Goal: Task Accomplishment & Management: Use online tool/utility

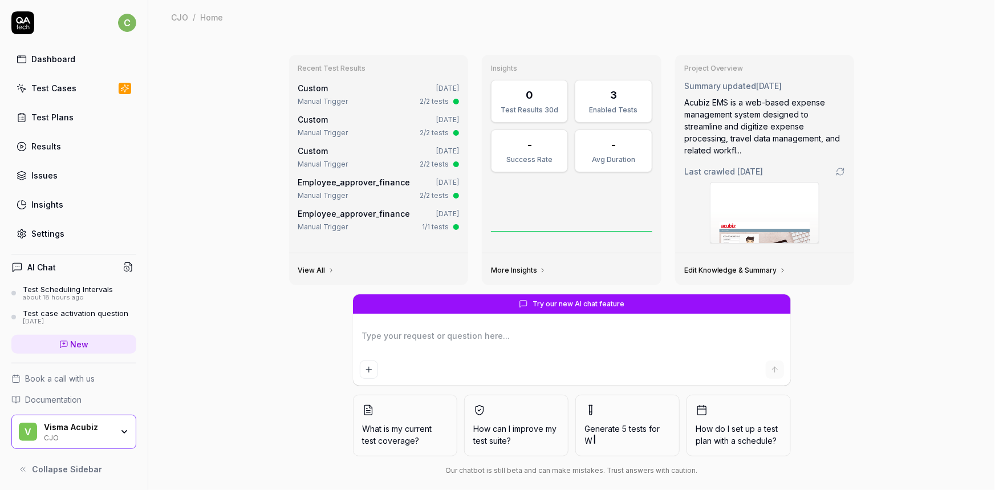
click at [55, 84] on div "Test Cases" at bounding box center [53, 88] width 45 height 12
type textarea "*"
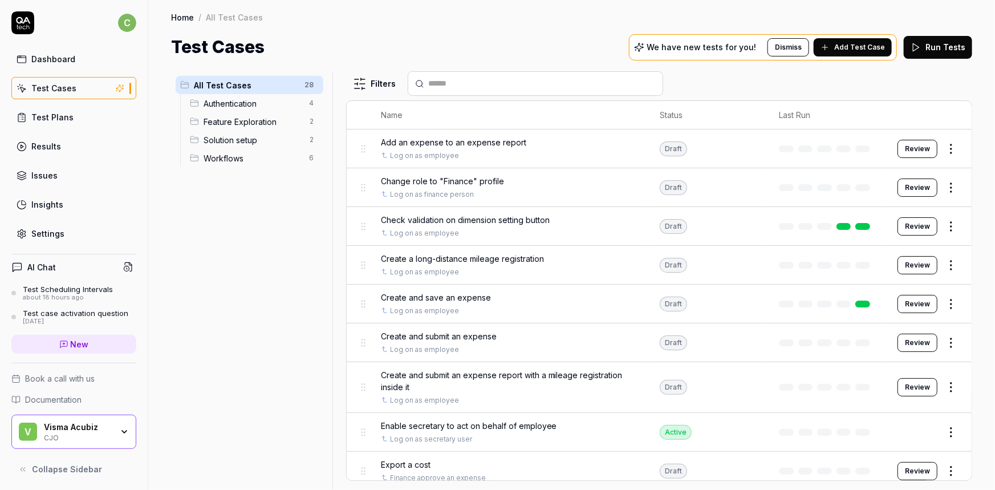
click at [863, 46] on span "Add Test Case" at bounding box center [859, 47] width 51 height 10
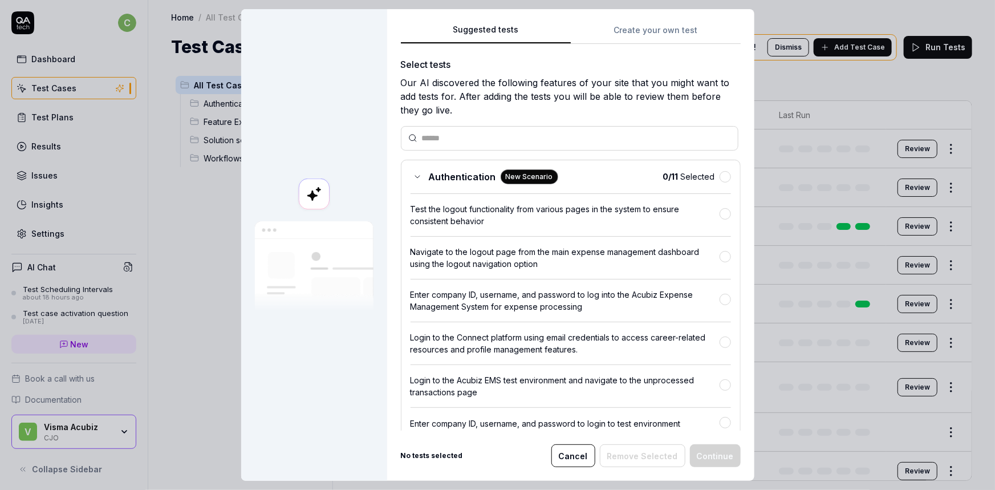
click at [625, 31] on button "Create your own test" at bounding box center [656, 33] width 170 height 21
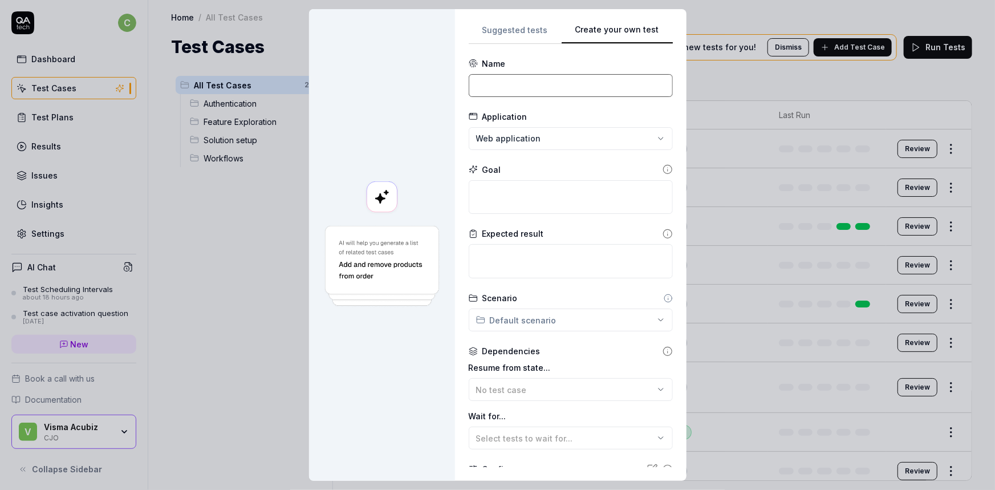
click at [557, 80] on input at bounding box center [571, 85] width 204 height 23
click at [501, 85] on input "Create an expense report" at bounding box center [571, 85] width 204 height 23
click at [644, 83] on input "Create and submit an expense report" at bounding box center [571, 85] width 204 height 23
type input "Create and submit an expense report with expense enclosed"
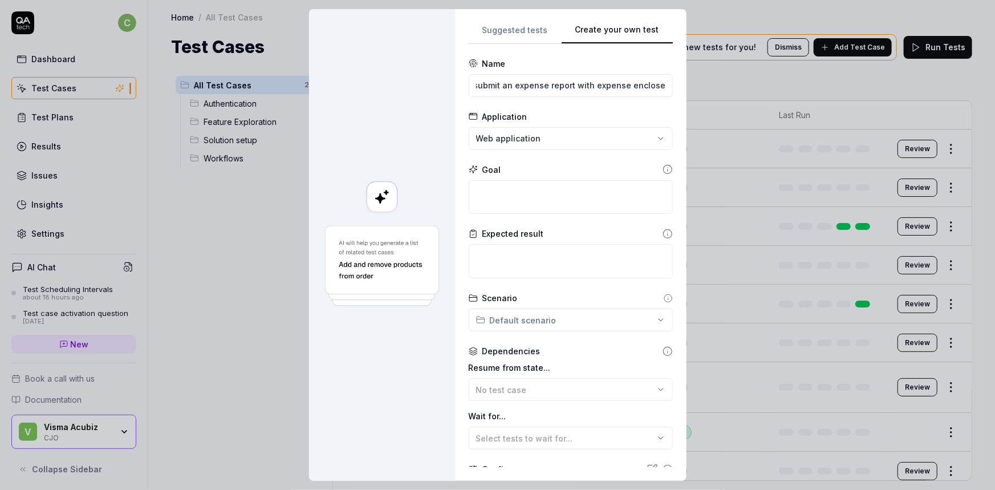
scroll to position [0, 0]
click at [568, 139] on div "**********" at bounding box center [497, 245] width 995 height 490
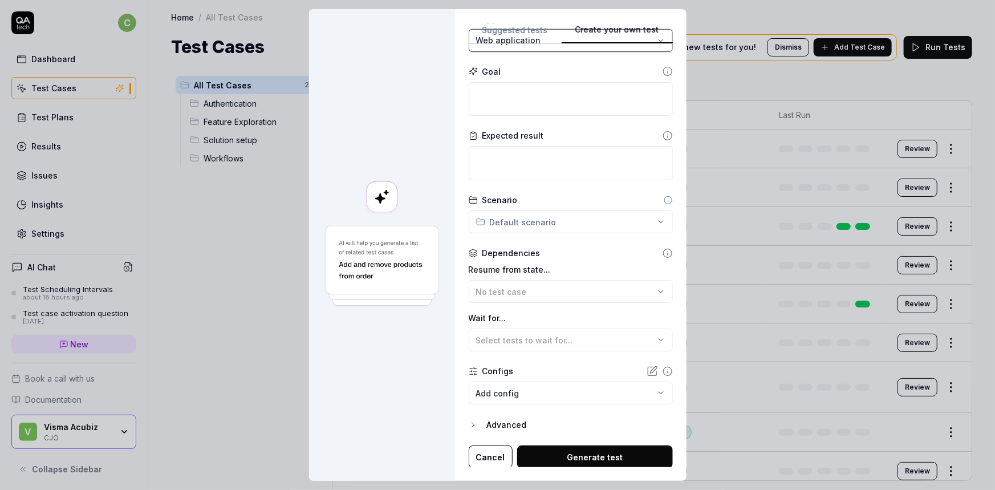
scroll to position [99, 0]
click at [532, 395] on body "c Dashboard Test Cases Test Plans Results Issues Insights Settings AI Chat Test…" at bounding box center [497, 245] width 995 height 490
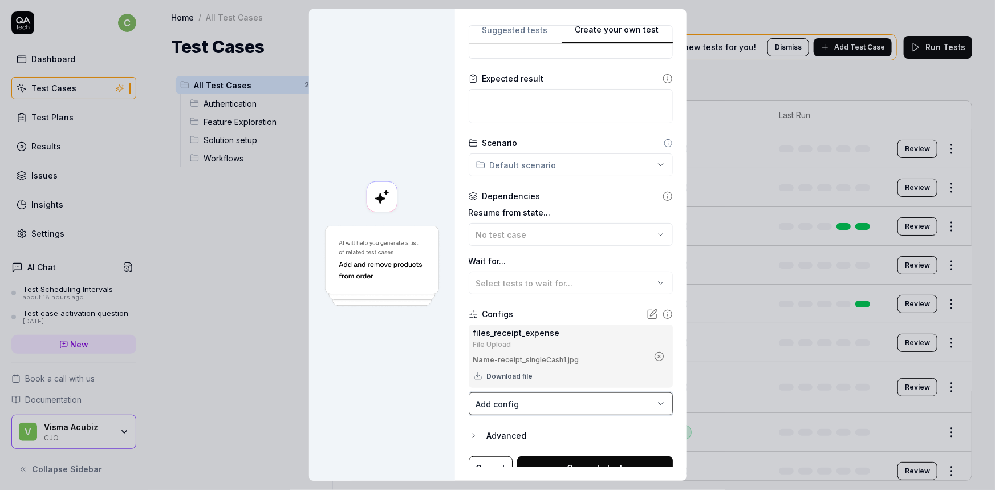
scroll to position [166, 0]
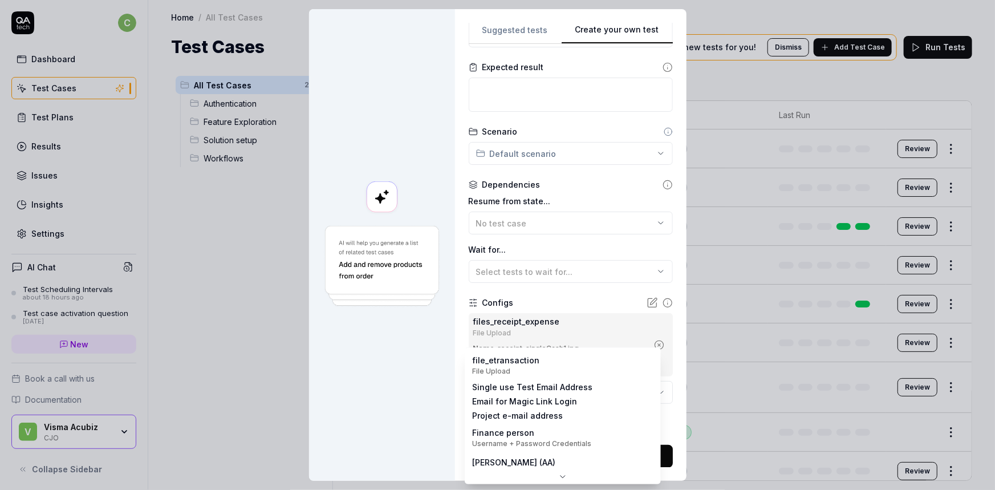
click at [518, 393] on body "c Dashboard Test Cases Test Plans Results Issues Insights Settings AI Chat Test…" at bounding box center [497, 245] width 995 height 490
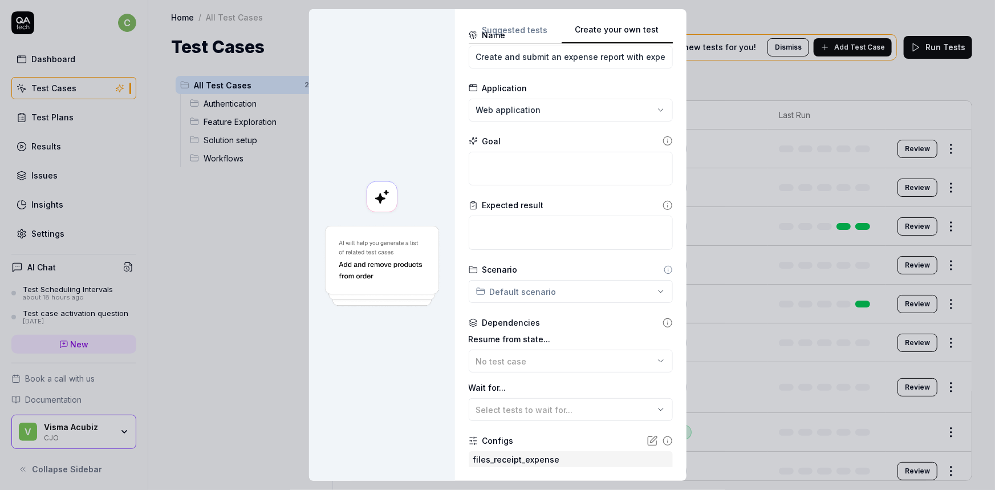
scroll to position [27, 0]
click at [543, 359] on div "No test case" at bounding box center [565, 362] width 178 height 12
click at [377, 368] on div at bounding box center [382, 244] width 146 height 471
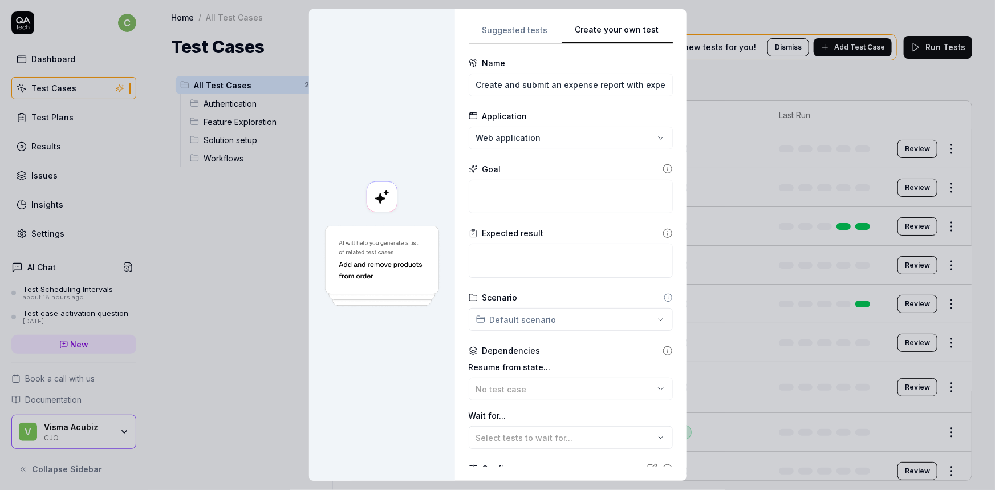
scroll to position [0, 0]
click at [511, 190] on textarea at bounding box center [571, 197] width 204 height 34
type textarea "*"
type textarea "C"
type textarea "*"
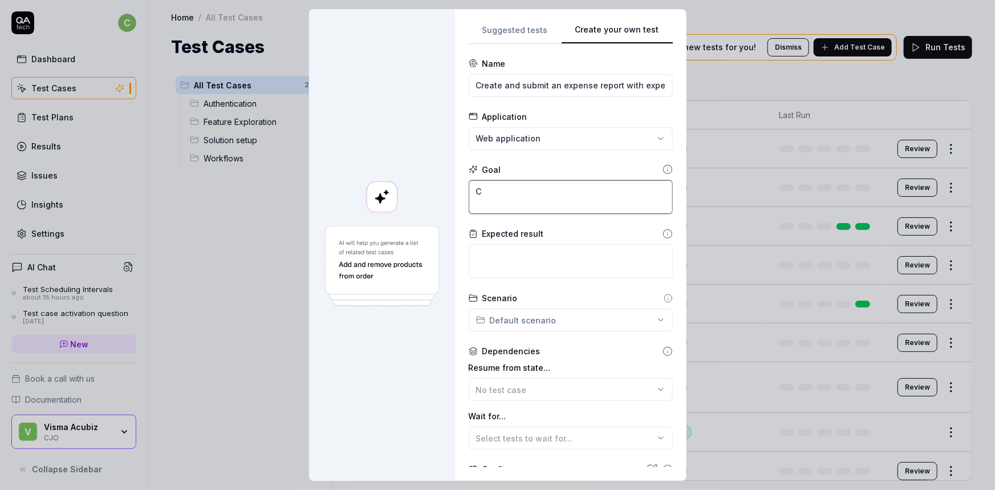
type textarea "Cr"
type textarea "*"
type textarea "Cre"
type textarea "*"
type textarea "Crea"
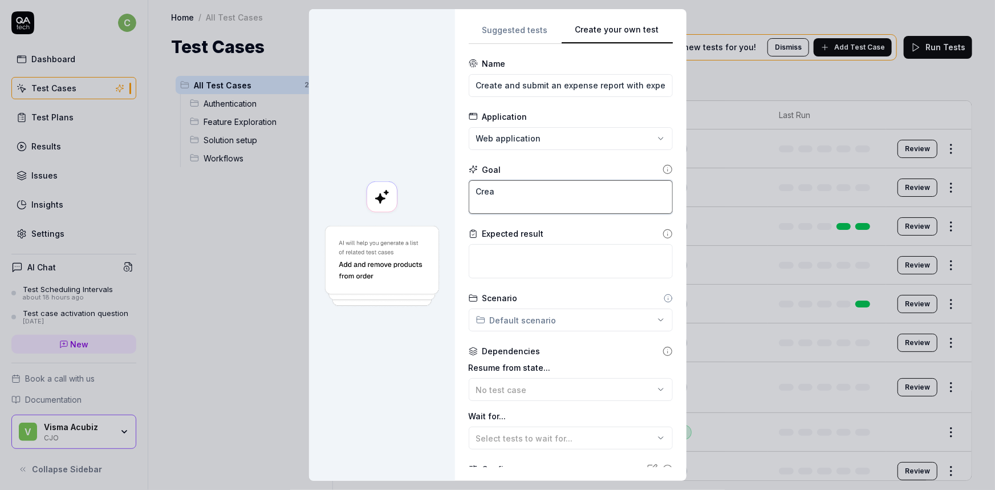
type textarea "*"
type textarea "Creat"
type textarea "*"
type textarea "Create"
type textarea "*"
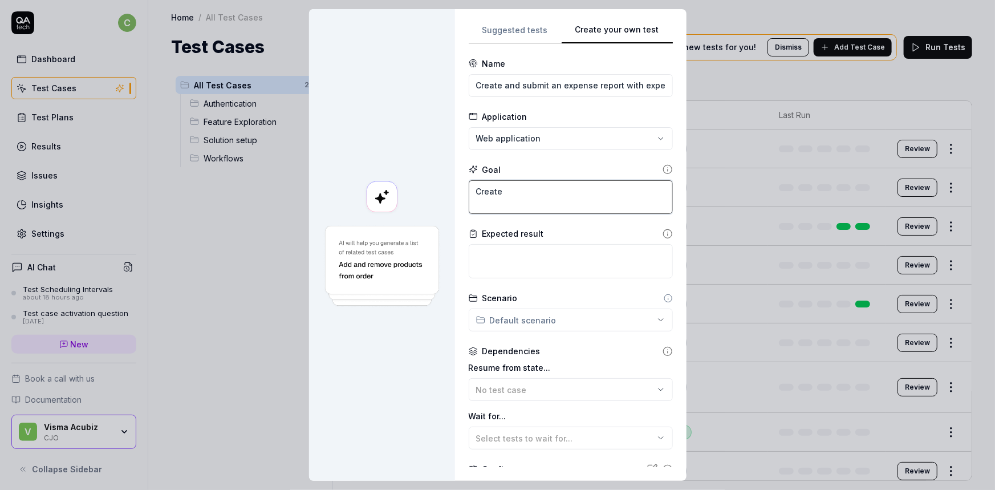
type textarea "Create"
type textarea "*"
type textarea "Create a"
type textarea "*"
type textarea "Create an"
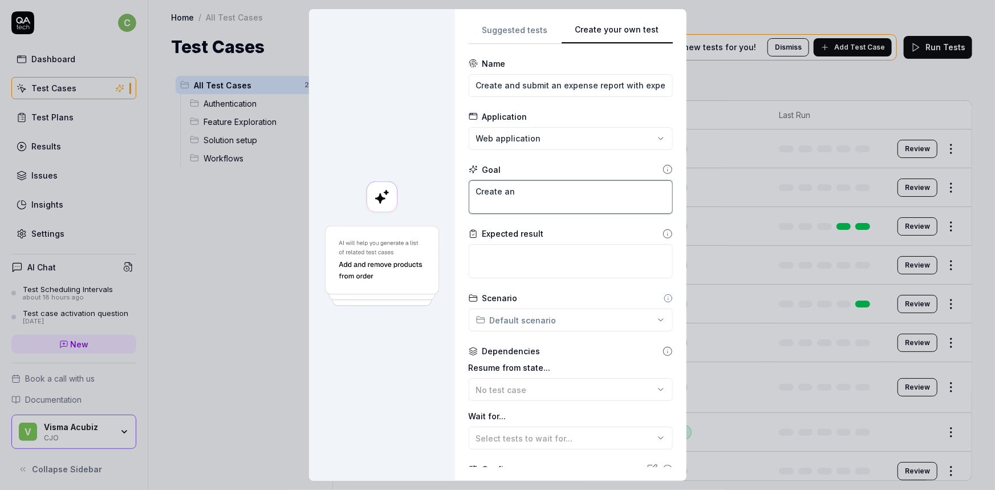
type textarea "*"
type textarea "Create an"
type textarea "*"
type textarea "Create an e"
type textarea "*"
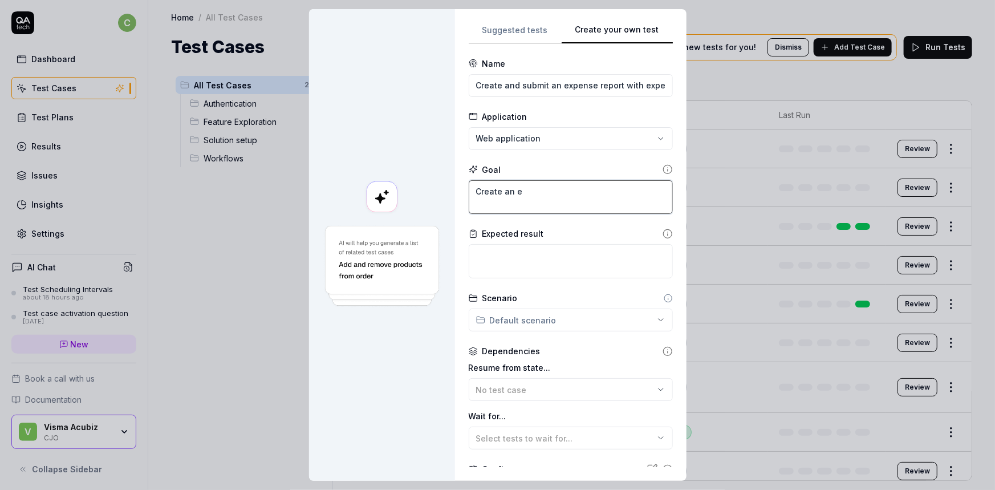
type textarea "Create an ex"
type textarea "*"
type textarea "Create an exp"
type textarea "*"
type textarea "Create an expe"
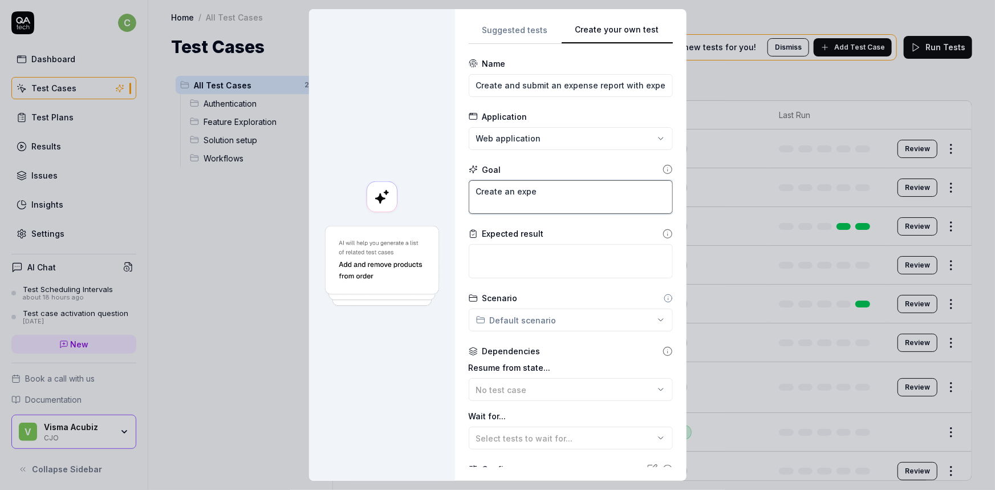
type textarea "*"
type textarea "Create an expen"
type textarea "*"
type textarea "Create an expens"
type textarea "*"
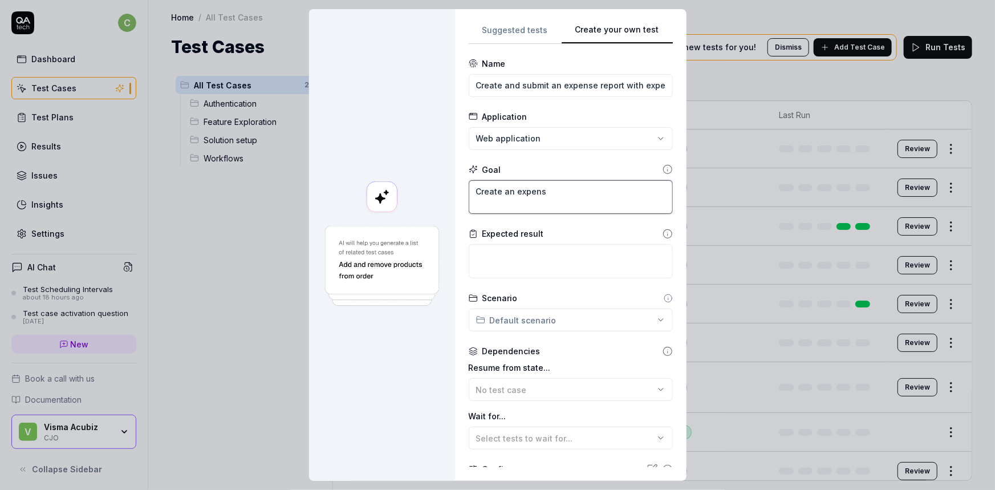
type textarea "Create an expense"
type textarea "*"
type textarea "Create an expense r"
type textarea "*"
type textarea "Create an expense re"
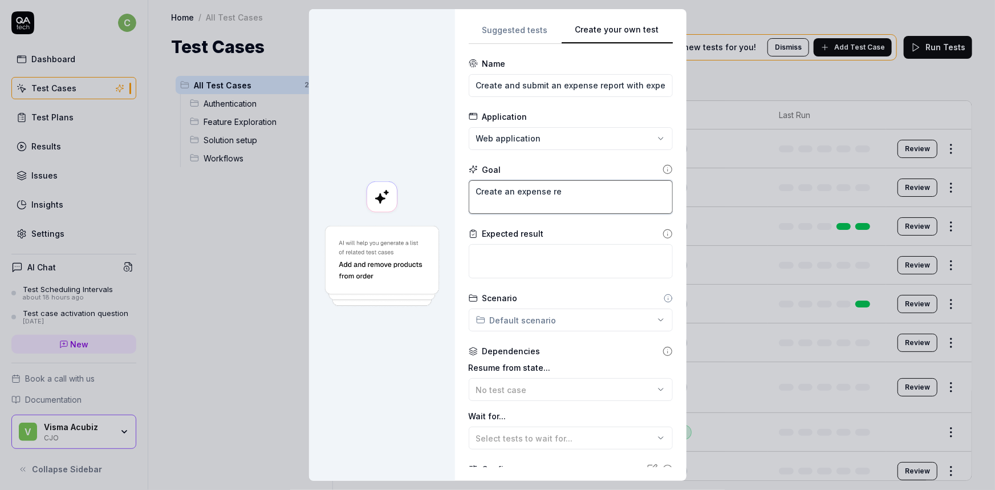
type textarea "*"
type textarea "Create an expense rep"
type textarea "*"
type textarea "Create an expense repo"
type textarea "*"
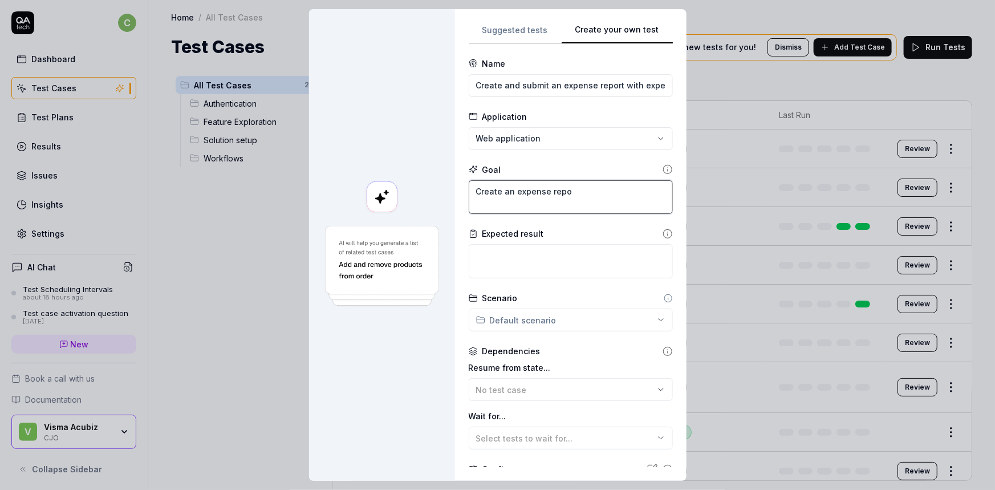
type textarea "Create an expense repor"
type textarea "*"
type textarea "Create an expense report"
type textarea "*"
type textarea "Create an expense report"
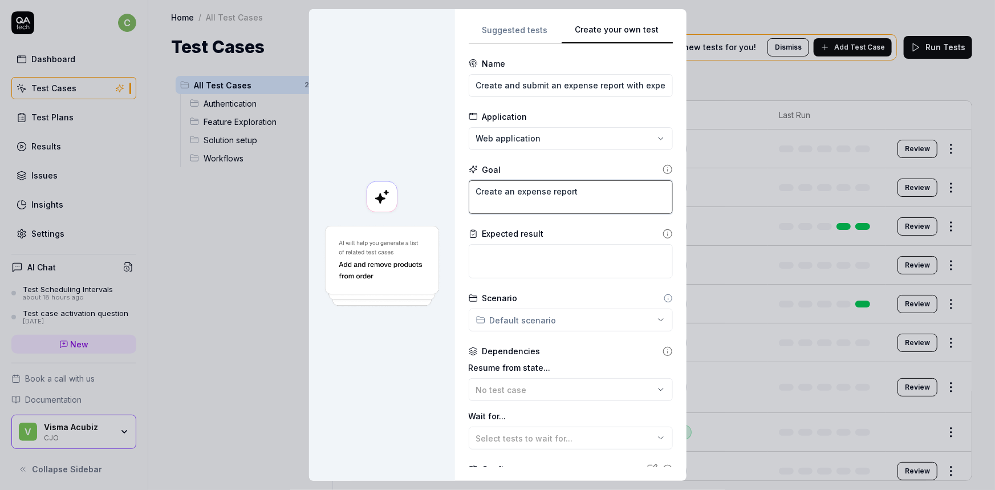
type textarea "*"
type textarea "Create an expense report ("
type textarea "*"
type textarea "Create an expense report (""
type textarea "*"
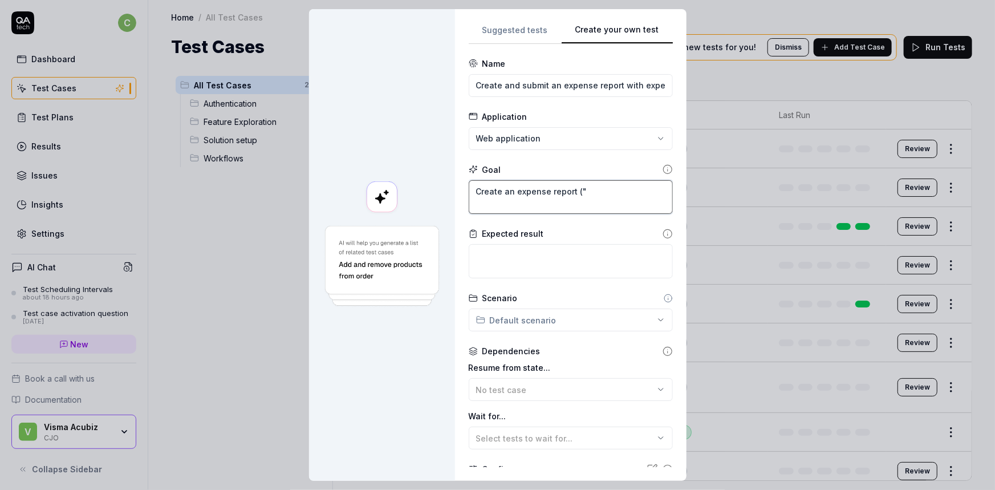
type textarea "Create an expense report ("R"
type textarea "*"
type textarea "Create an expense report ("Re"
type textarea "*"
type textarea "Create an expense report ("Rej"
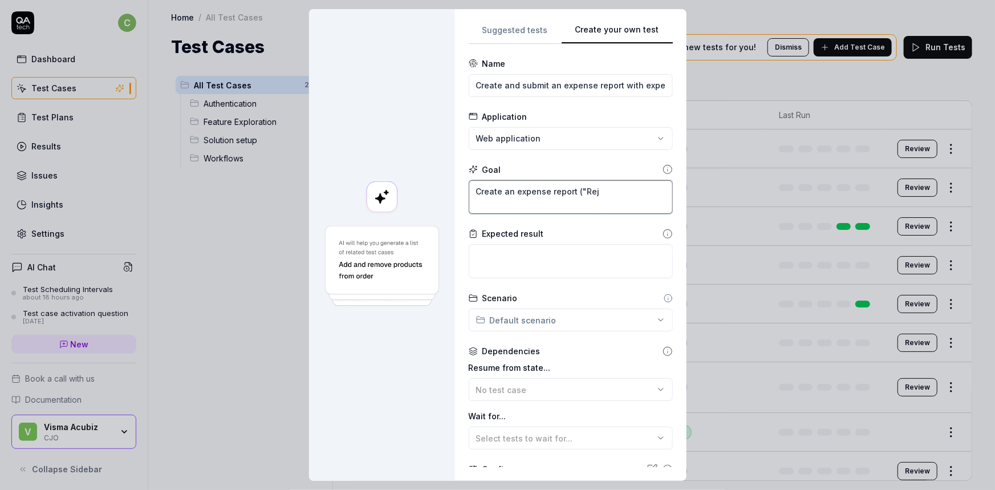
type textarea "*"
type textarea "Create an expense report ("Rejs"
type textarea "*"
type textarea "Create an expense report ("Rejse"
type textarea "*"
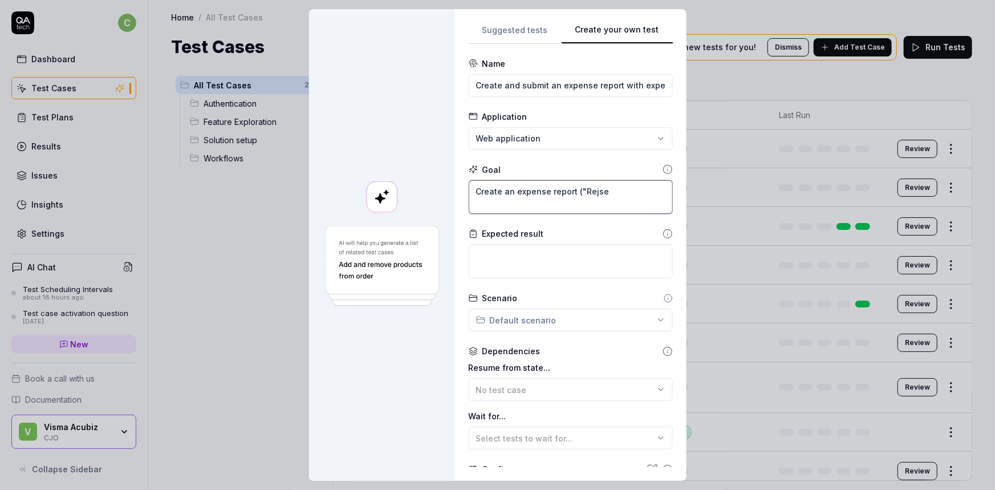
type textarea "Create an expense report ("Rejsea"
type textarea "*"
type textarea "Create an expense report ("Rejseaf"
type textarea "*"
type textarea "Create an expense report ("Rejseafr"
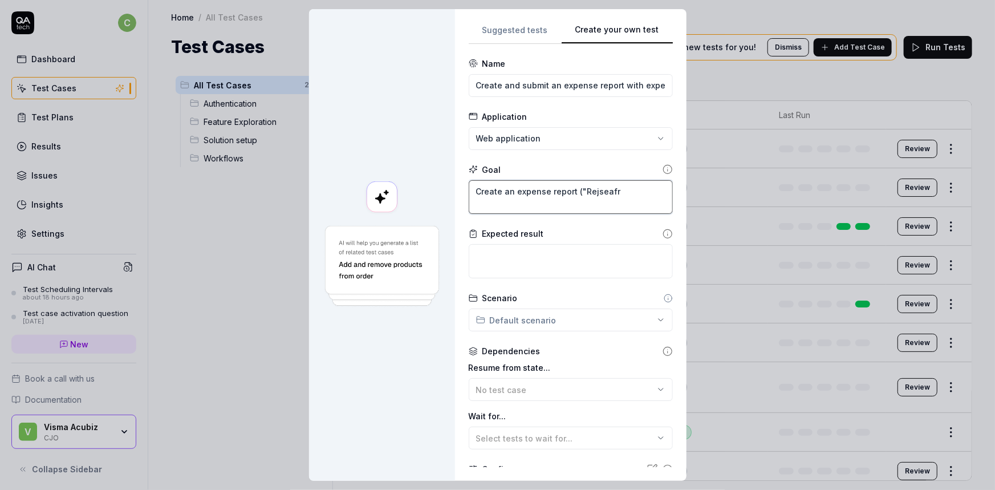
type textarea "*"
type textarea "Create an expense report ("Rejseafre"
type textarea "*"
type textarea "Create an expense report ("Rejseafreg"
type textarea "*"
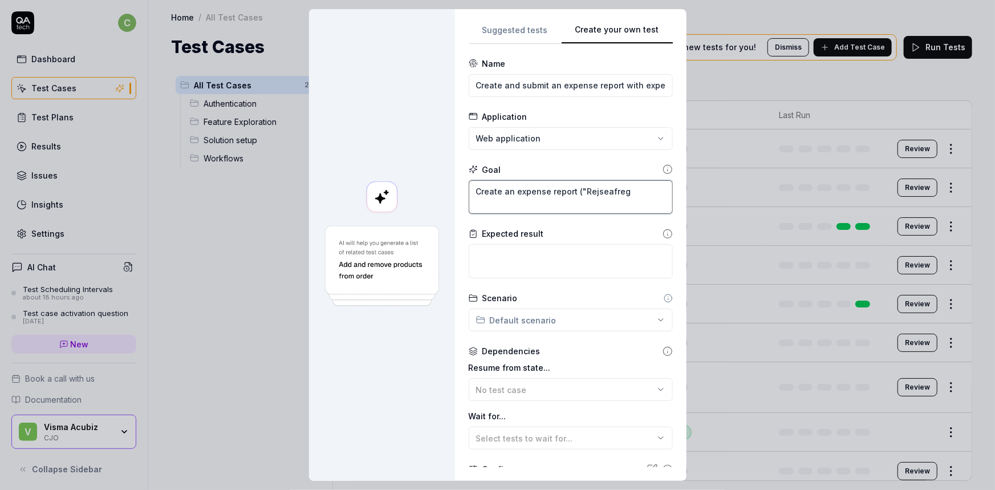
type textarea "Create an expense report ("Rejseafregn"
type textarea "*"
type textarea "Create an expense report ("Rejseafregni"
type textarea "*"
type textarea "Create an expense report ("Rejseafregnin"
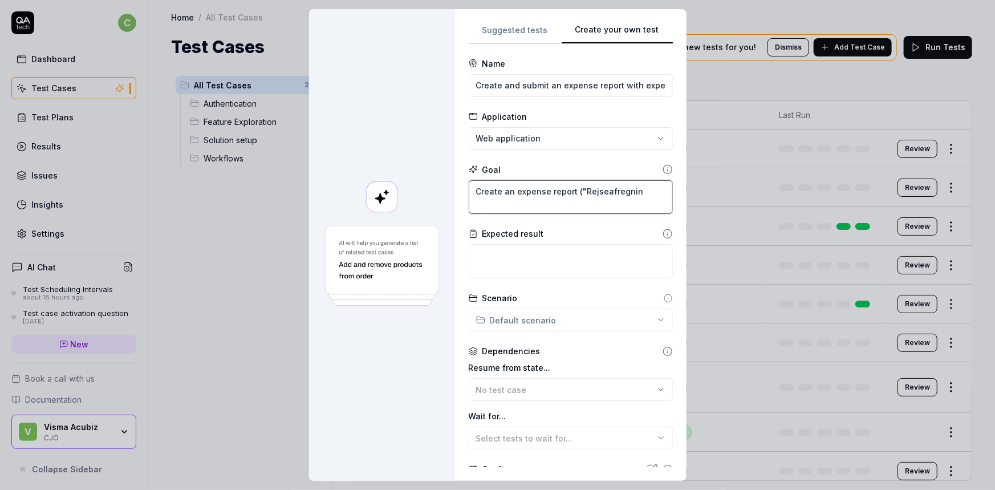
type textarea "*"
type textarea "Create an expense report ("Rejseafregning"
type textarea "*"
type textarea "Create an expense report ("Rejseafregning""
type textarea "*"
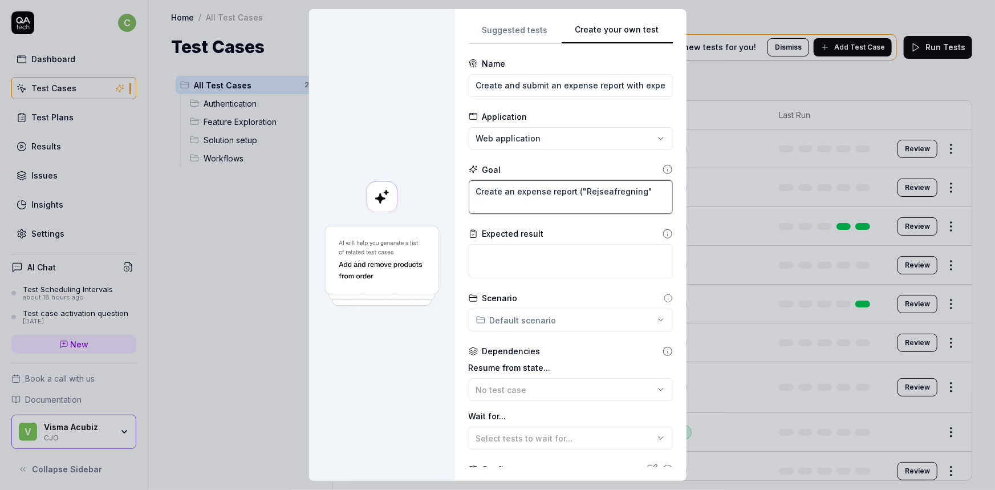
type textarea "Create an expense report ("Rejseafregning")"
type textarea "*"
type textarea "Create an expense report ("Rejseafregning")."
type textarea "*"
type textarea "Create an expense report ("Rejseafregning")."
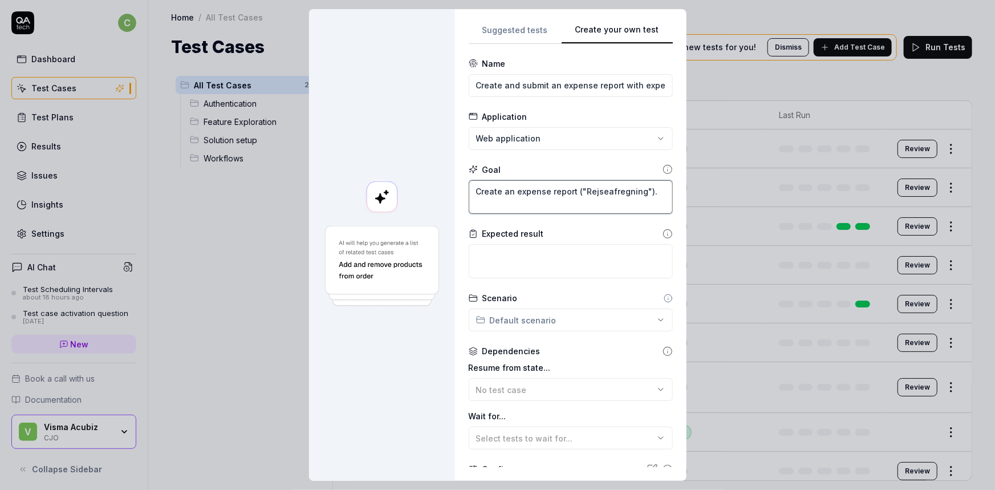
type textarea "*"
type textarea "Create an expense report ("Rejseafregning"). I"
type textarea "*"
type textarea "Create an expense report ("Rejseafregning"). In"
type textarea "*"
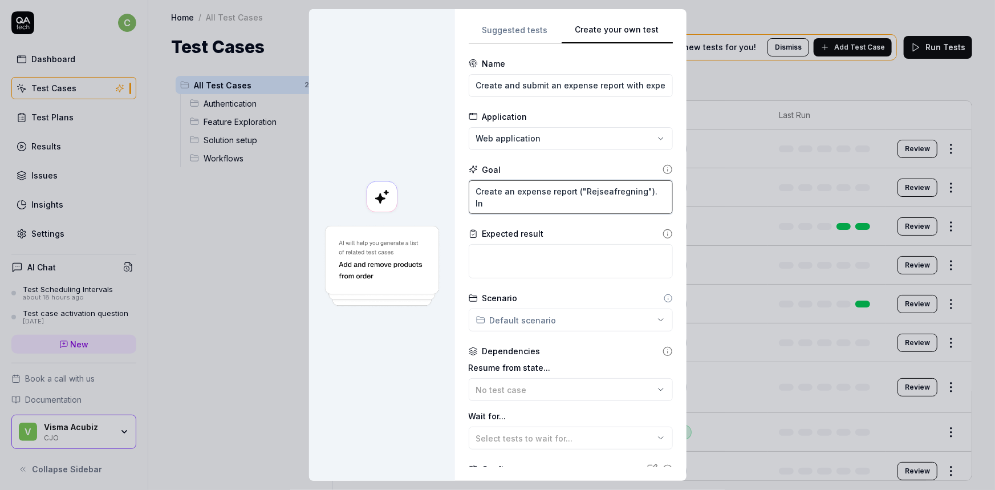
type textarea "Create an expense report ("Rejseafregning"). Ins"
type textarea "*"
type textarea "Create an expense report ("Rejseafregning"). Insi"
type textarea "*"
type textarea "Create an expense report ("Rejseafregning"). Insid"
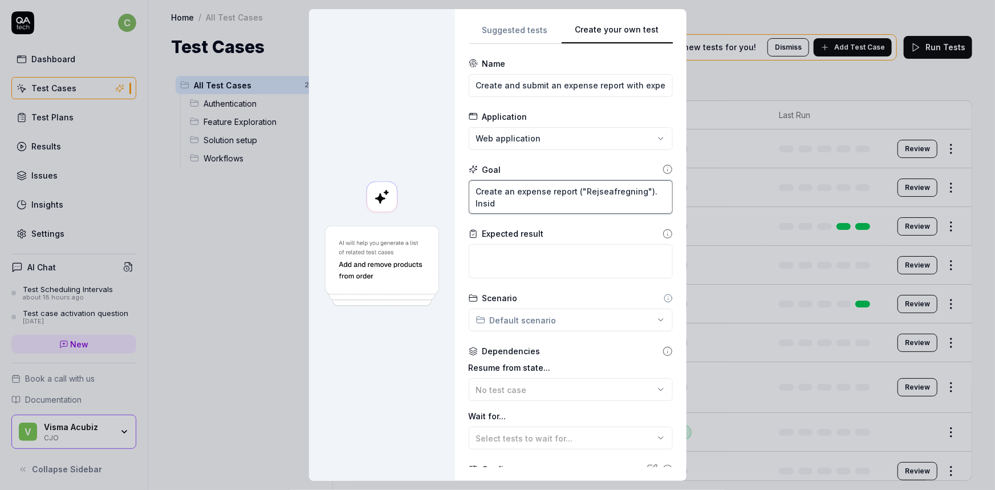
type textarea "*"
type textarea "Create an expense report ("Rejseafregning"). Inside"
type textarea "*"
type textarea "Create an expense report ("Rejseafregning"). Inside"
type textarea "*"
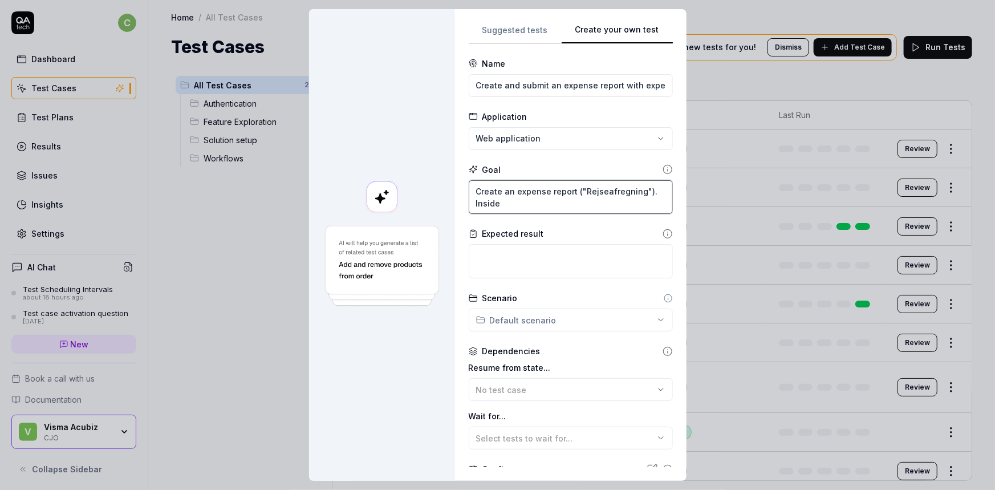
type textarea "Create an expense report ("Rejseafregning"). Inside t"
type textarea "*"
type textarea "Create an expense report ("Rejseafregning"). Inside th"
type textarea "*"
type textarea "Create an expense report ("Rejseafregning"). Inside the"
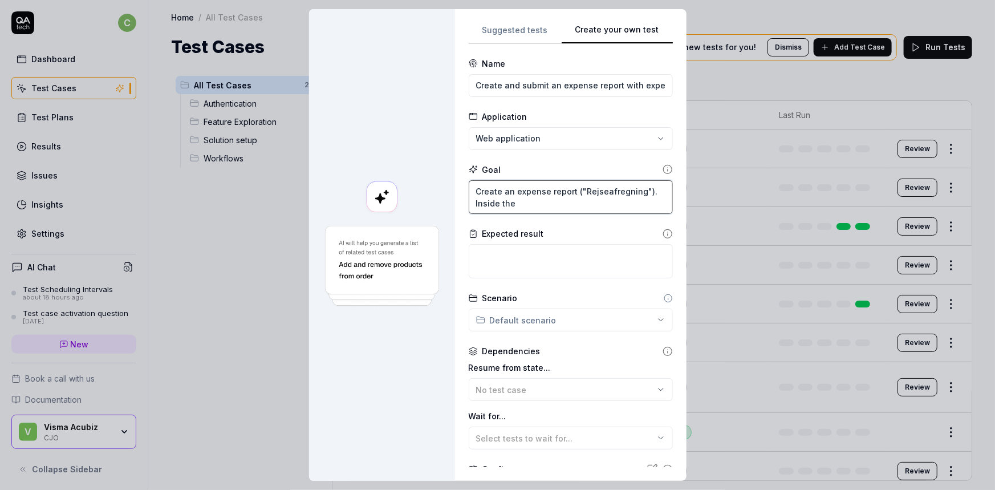
type textarea "*"
type textarea "Create an expense report ("Rejseafregning"). Inside the"
type textarea "*"
type textarea "Create an expense report ("Rejseafregning"). Inside the e"
type textarea "*"
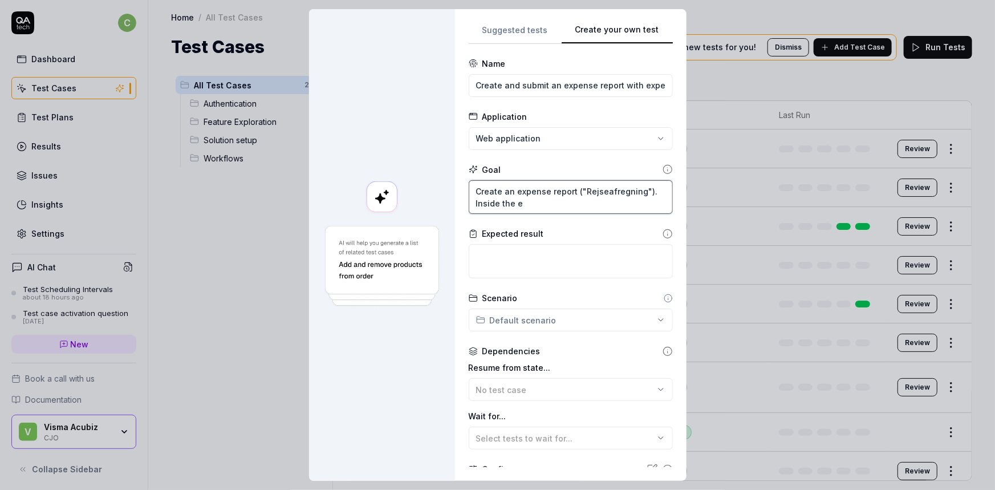
type textarea "Create an expense report ("Rejseafregning"). Inside the ex"
type textarea "*"
type textarea "Create an expense report ("Rejseafregning"). Inside the exp"
type textarea "*"
type textarea "Create an expense report ("Rejseafregning"). Inside the expe"
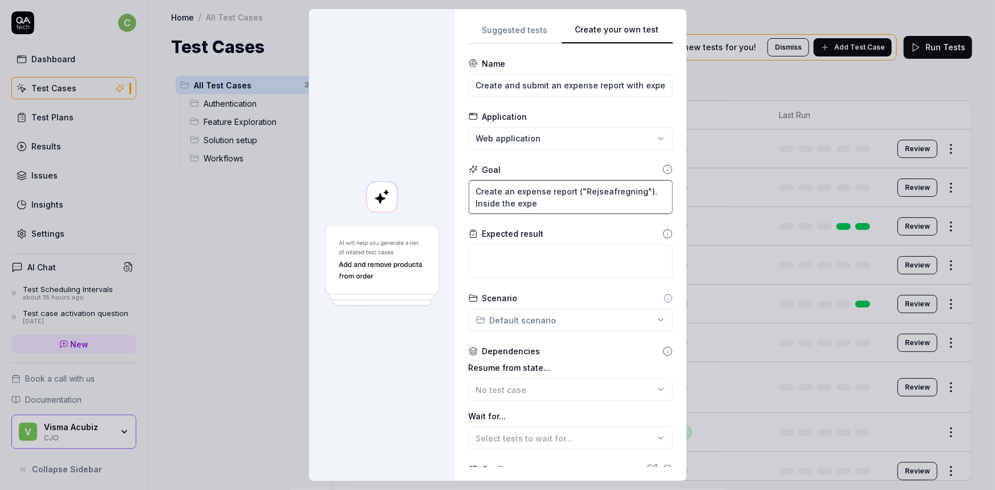
type textarea "*"
type textarea "Create an expense report ("Rejseafregning"). Inside the expen"
type textarea "*"
type textarea "Create an expense report ("Rejseafregning"). Inside the expens"
type textarea "*"
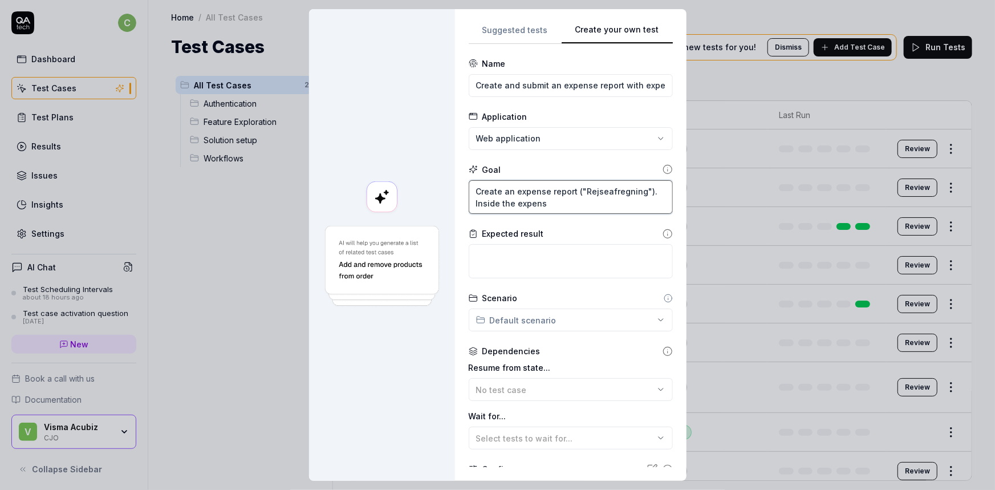
type textarea "Create an expense report ("Rejseafregning"). Inside the expense"
type textarea "*"
type textarea "Create an expense report ("Rejseafregning"). Inside the expense"
type textarea "*"
type textarea "Create an expense report ("Rejseafregning"). Inside the expense r"
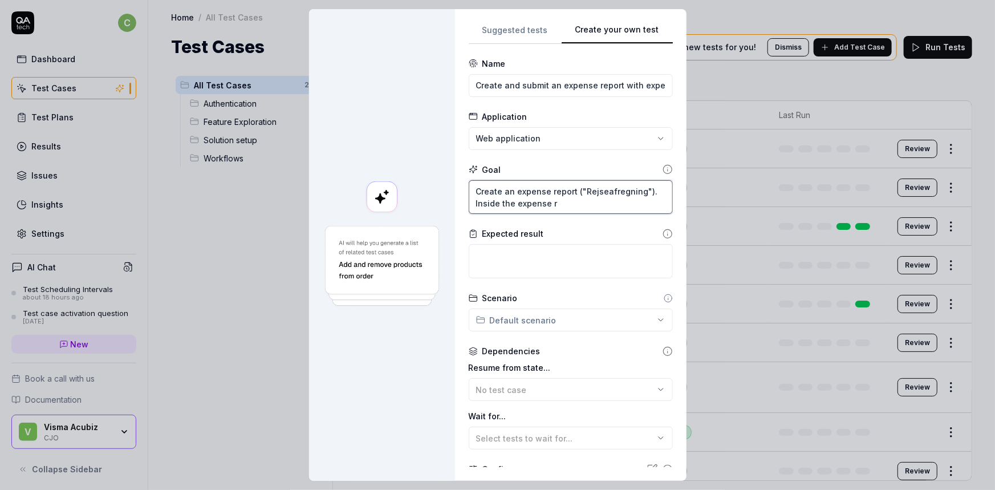
type textarea "*"
type textarea "Create an expense report ("Rejseafregning"). Inside the expense re"
type textarea "*"
type textarea "Create an expense report ("Rejseafregning"). Inside the expense rep"
type textarea "*"
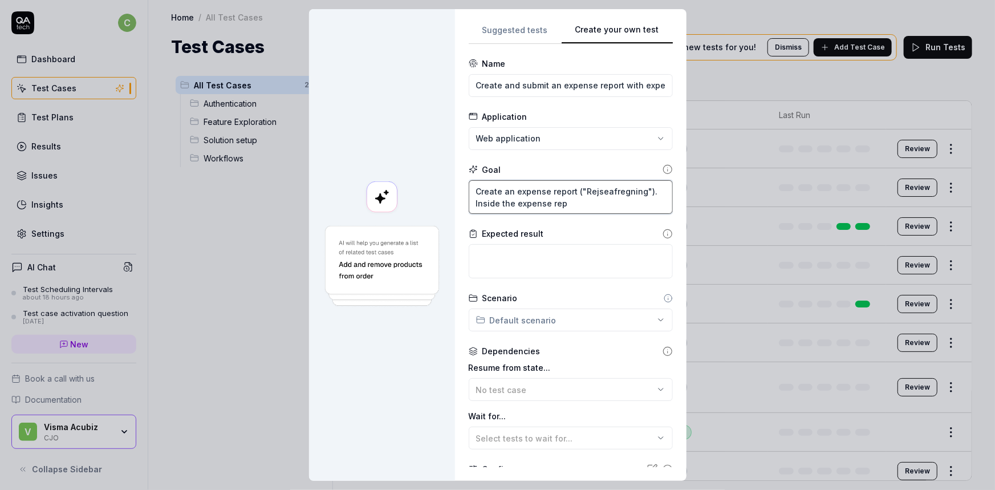
type textarea "Create an expense report ("Rejseafregning"). Inside the expense repo"
type textarea "*"
type textarea "Create an expense report ("Rejseafregning"). Inside the expense repor"
type textarea "*"
type textarea "Create an expense report ("Rejseafregning"). Inside the expense report"
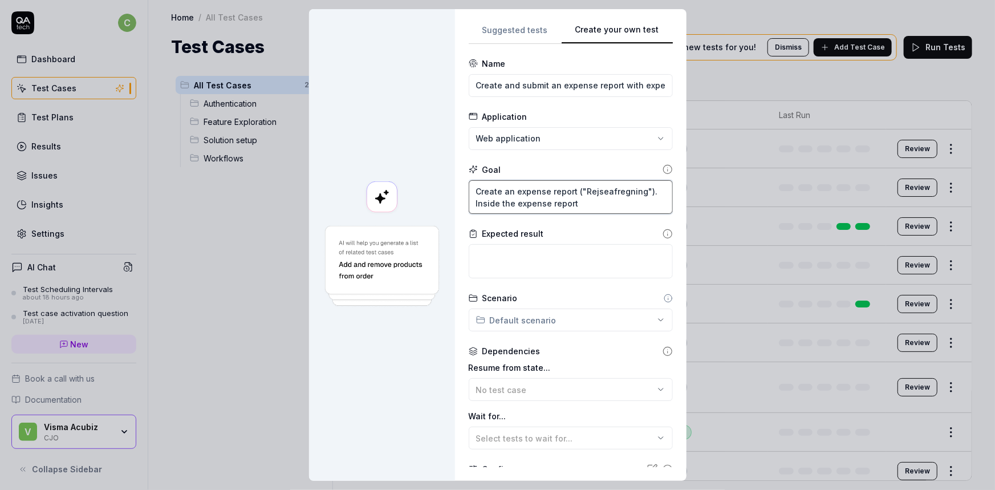
type textarea "*"
type textarea "Create an expense report ("Rejseafregning"). Inside the expense report,"
type textarea "*"
type textarea "Create an expense report ("Rejseafregning"). Inside the expense report,"
type textarea "*"
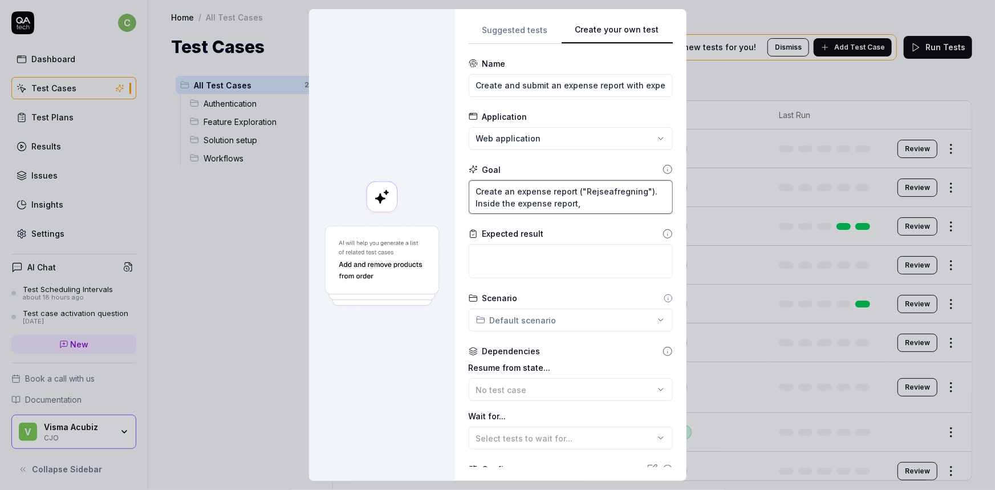
type textarea "Create an expense report ("Rejseafregning"). Inside the expense report, c"
type textarea "*"
type textarea "Create an expense report ("Rejseafregning"). Inside the expense report, cr"
type textarea "*"
type textarea "Create an expense report ("Rejseafregning"). Inside the expense report, cre"
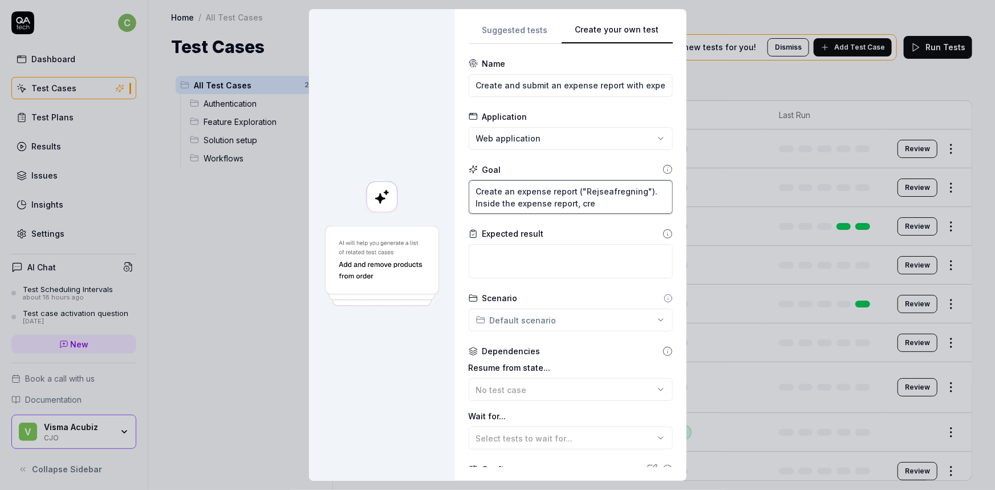
type textarea "*"
type textarea "Create an expense report ("Rejseafregning"). Inside the expense report, crea"
type textarea "*"
type textarea "Create an expense report ("Rejseafregning"). Inside the expense report, creat"
type textarea "*"
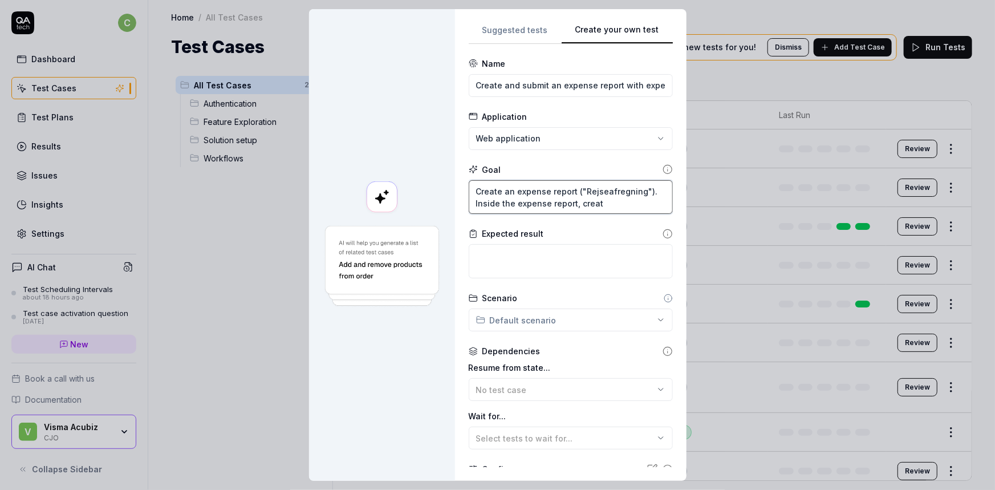
type textarea "Create an expense report ("Rejseafregning"). Inside the expense report, create"
type textarea "*"
type textarea "Create an expense report ("Rejseafregning"). Inside the expense report, create"
type textarea "*"
type textarea "Create an expense report ("Rejseafregning"). Inside the expense report, create a"
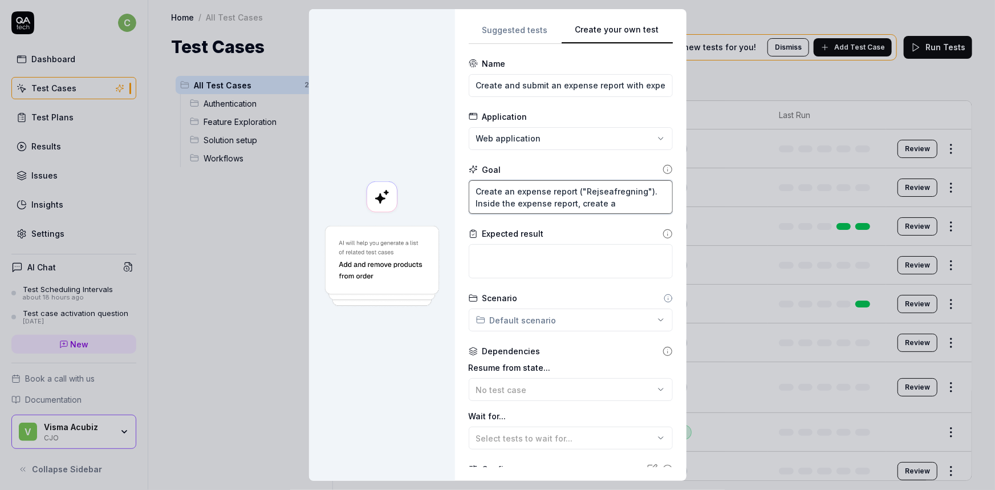
type textarea "*"
type textarea "Create an expense report ("Rejseafregning"). Inside the expense report, create …"
type textarea "*"
type textarea "Create an expense report ("Rejseafregning"). Inside the expense report, create …"
type textarea "*"
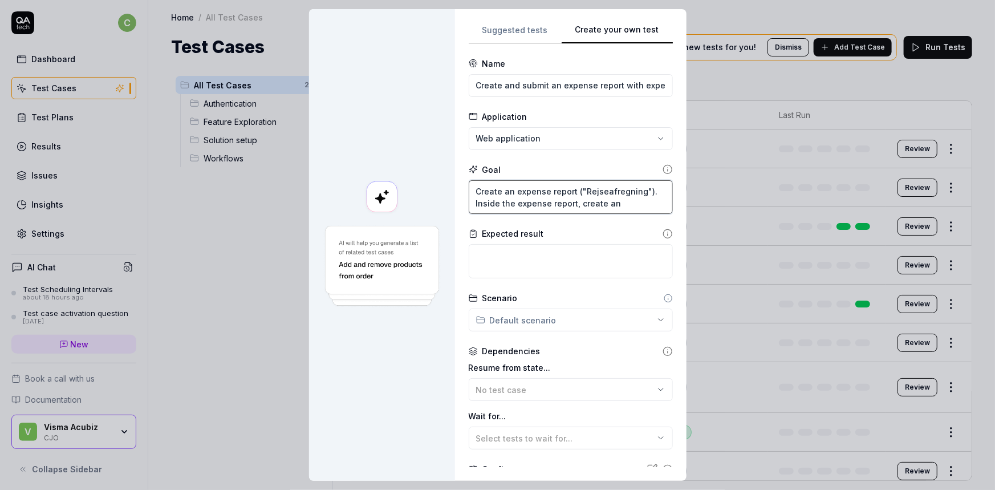
type textarea "Create an expense report ("Rejseafregning"). Inside the expense report, create …"
type textarea "*"
type textarea "Create an expense report ("Rejseafregning"). Inside the expense report, create …"
type textarea "*"
type textarea "Create an expense report ("Rejseafregning"). Inside the expense report, create …"
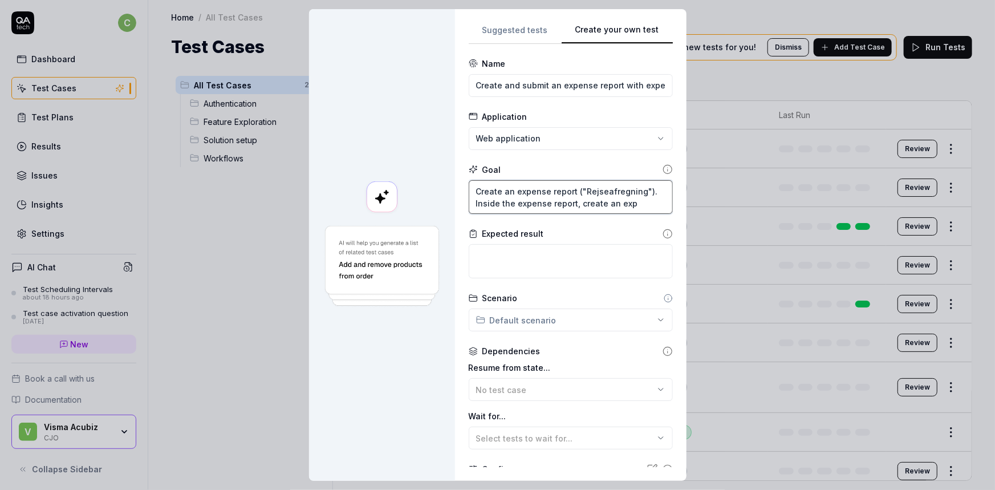
type textarea "*"
type textarea "Create an expense report ("Rejseafregning"). Inside the expense report, create …"
type textarea "*"
type textarea "Create an expense report ("Rejseafregning"). Inside the expense report, create …"
type textarea "*"
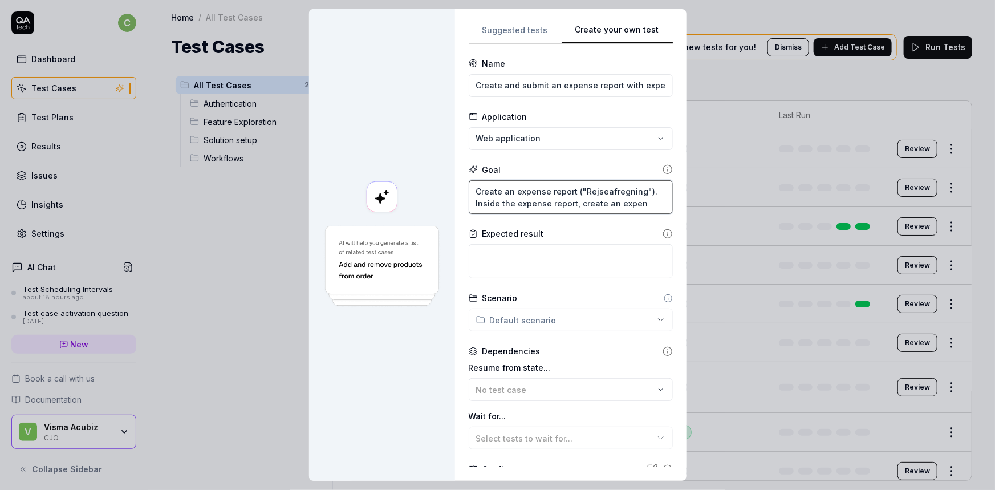
type textarea "Create an expense report ("Rejseafregning"). Inside the expense report, create …"
type textarea "*"
type textarea "Create an expense report ("Rejseafregning"). Inside the expense report, create …"
type textarea "*"
type textarea "Create an expense report ("Rejseafregning"). Inside the expense report, create …"
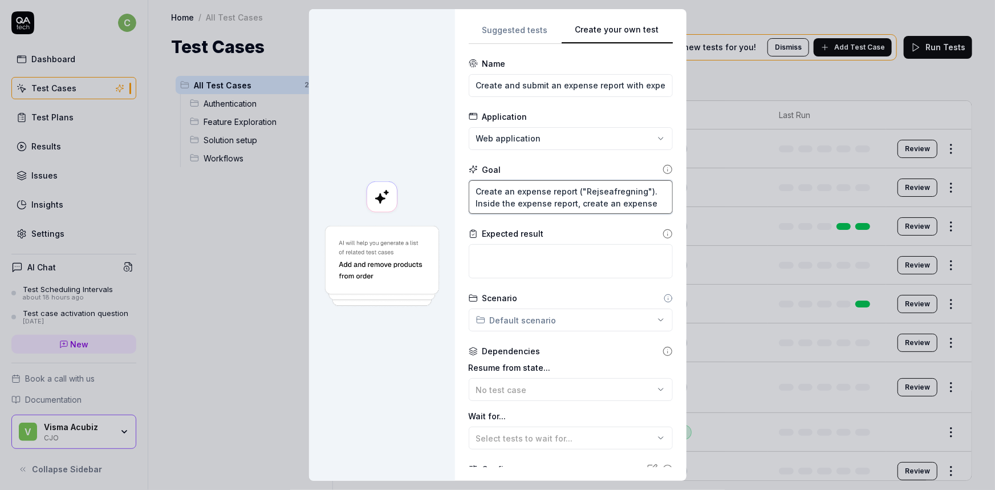
type textarea "*"
type textarea "Create an expense report ("Rejseafregning"). Inside the expense report, create …"
type textarea "*"
type textarea "Create an expense report ("Rejseafregning"). Inside the expense report, create …"
type textarea "*"
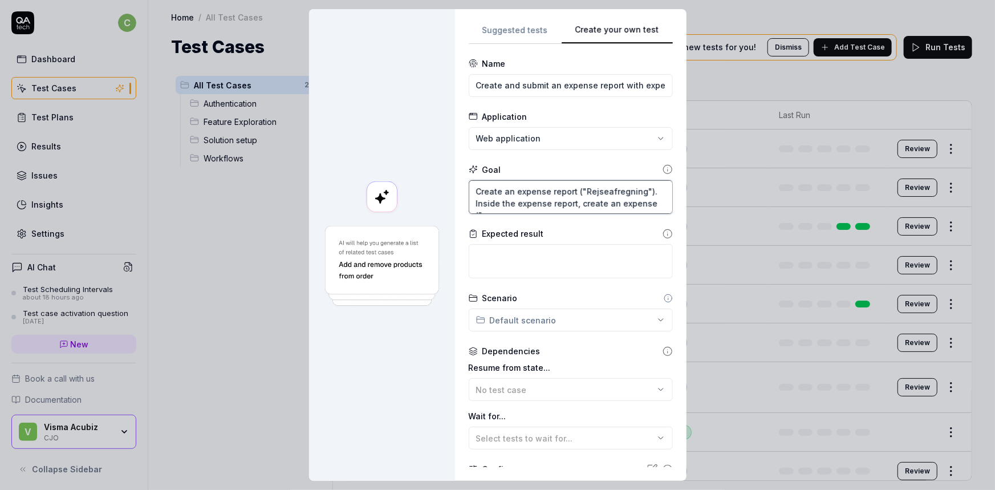
type textarea "Create an expense report ("Rejseafregning"). Inside the expense report, create …"
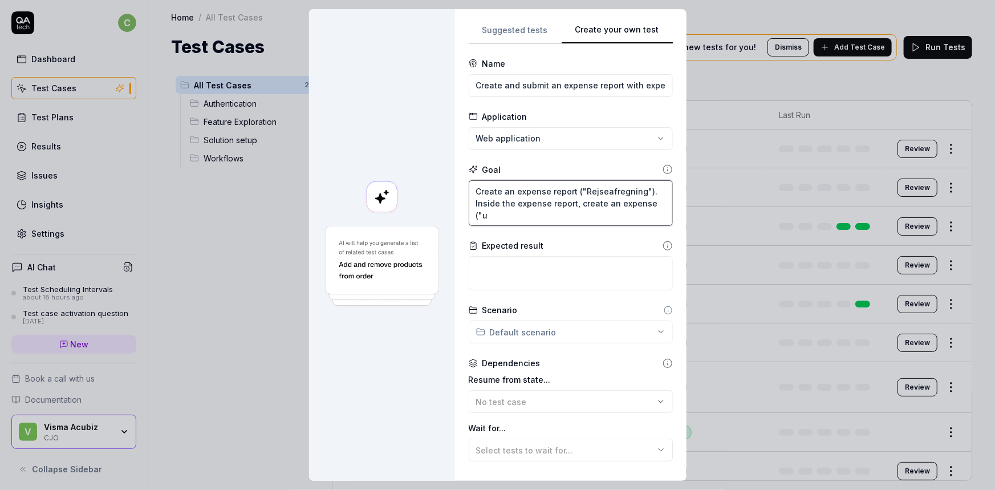
type textarea "*"
type textarea "Create an expense report ("Rejseafregning"). Inside the expense report, create …"
type textarea "*"
type textarea "Create an expense report ("Rejseafregning"). Inside the expense report, create …"
type textarea "*"
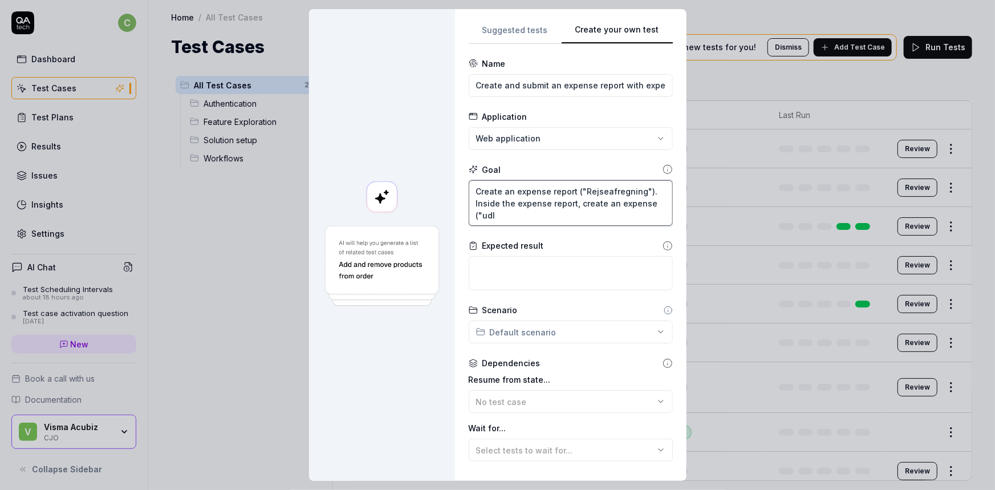
type textarea "Create an expense report ("Rejseafregning"). Inside the expense report, create …"
type textarea "*"
type textarea "Create an expense report ("Rejseafregning"). Inside the expense report, create …"
type textarea "*"
type textarea "Create an expense report ("Rejseafregning"). Inside the expense report, create …"
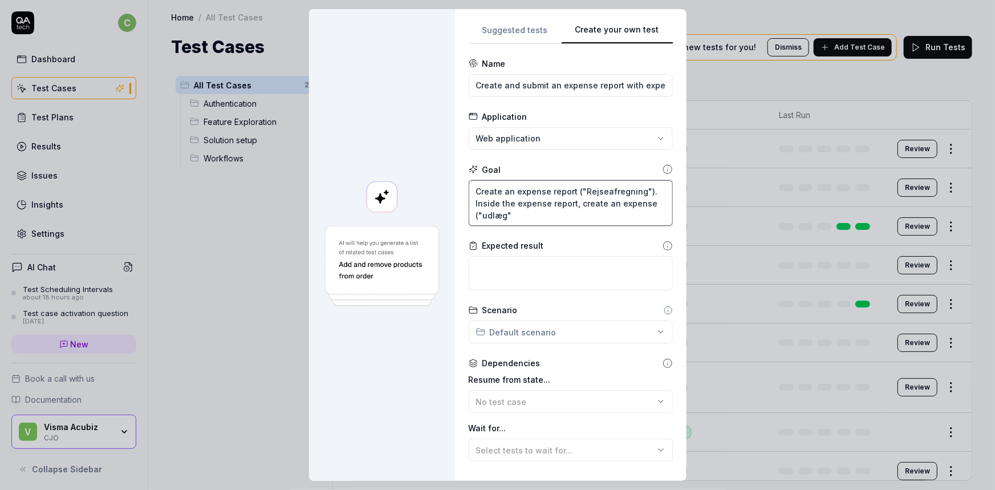
type textarea "*"
type textarea "Create an expense report ("Rejseafregning"). Inside the expense report, create …"
type textarea "*"
type textarea "Create an expense report ("Rejseafregning"). Inside the expense report, create …"
click at [570, 274] on textarea at bounding box center [571, 273] width 204 height 34
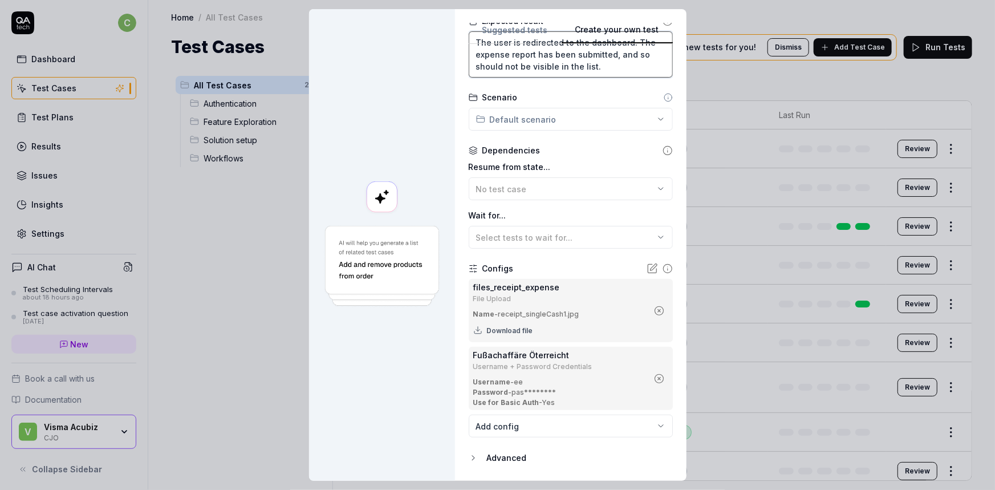
scroll to position [258, 0]
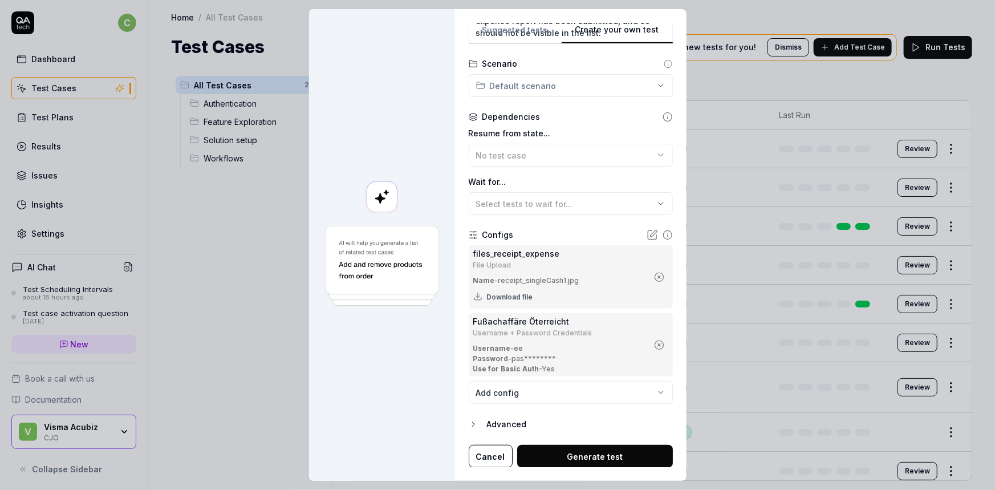
click at [568, 456] on button "Generate test" at bounding box center [595, 456] width 156 height 23
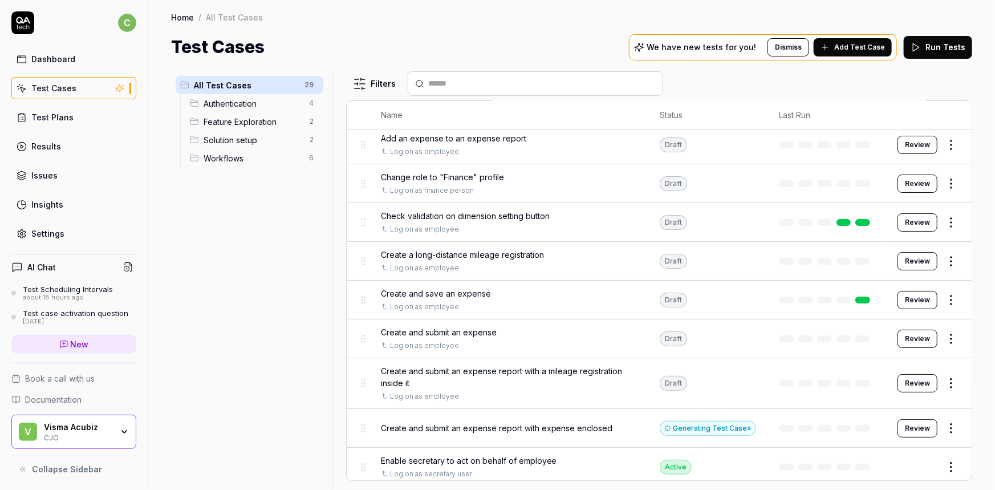
scroll to position [0, 0]
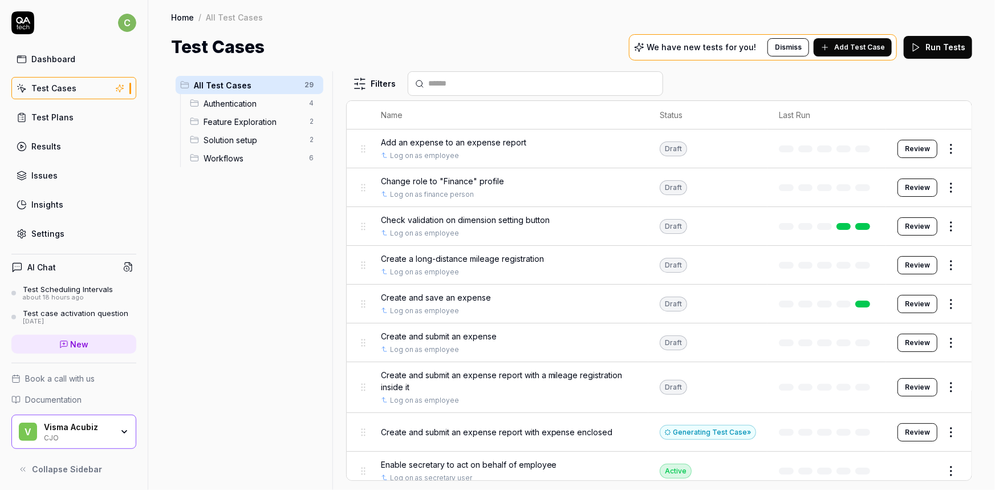
click at [941, 428] on html "c Dashboard Test Cases Test Plans Results Issues Insights Settings AI Chat Test…" at bounding box center [497, 245] width 995 height 490
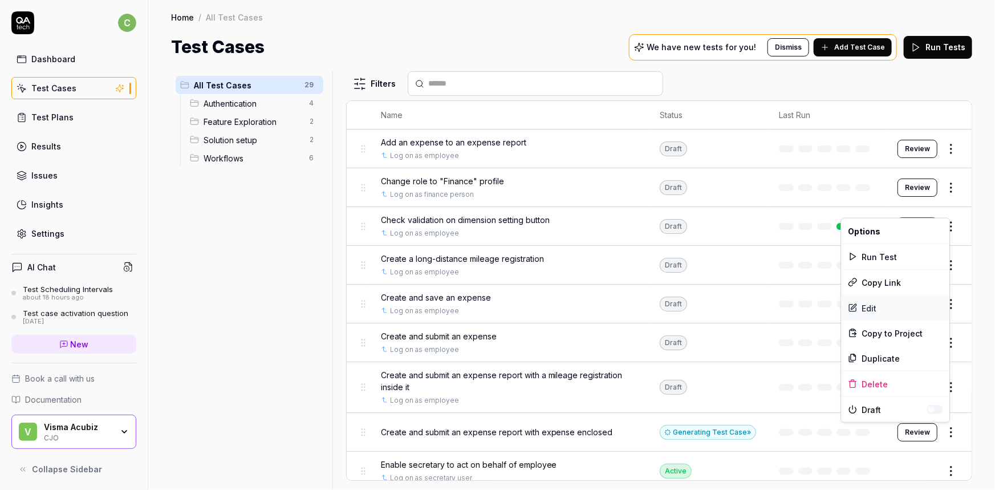
click at [861, 304] on div "Edit" at bounding box center [895, 307] width 108 height 25
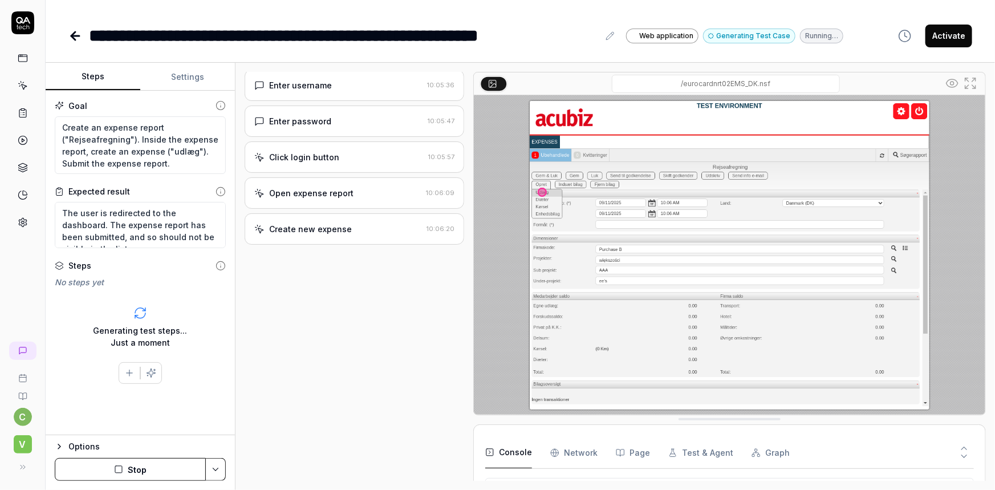
scroll to position [54, 0]
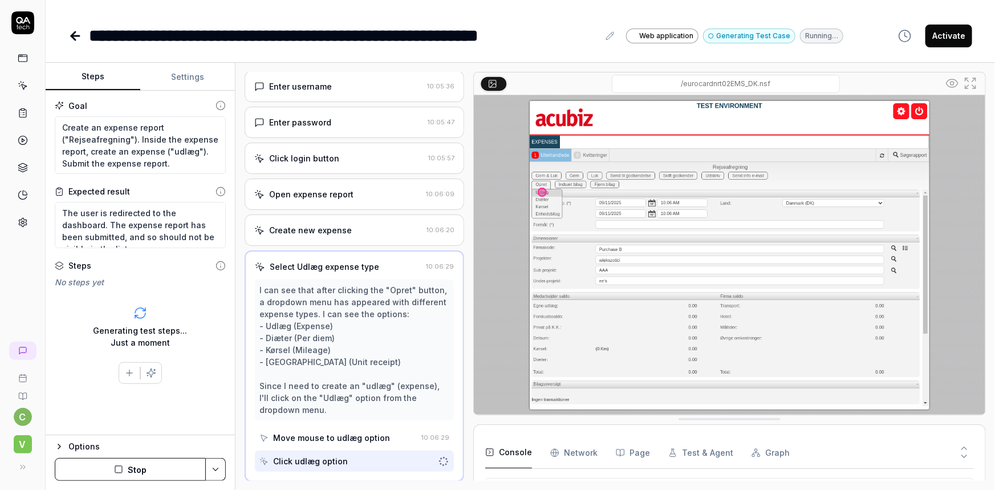
click at [165, 467] on button "Stop" at bounding box center [130, 469] width 151 height 23
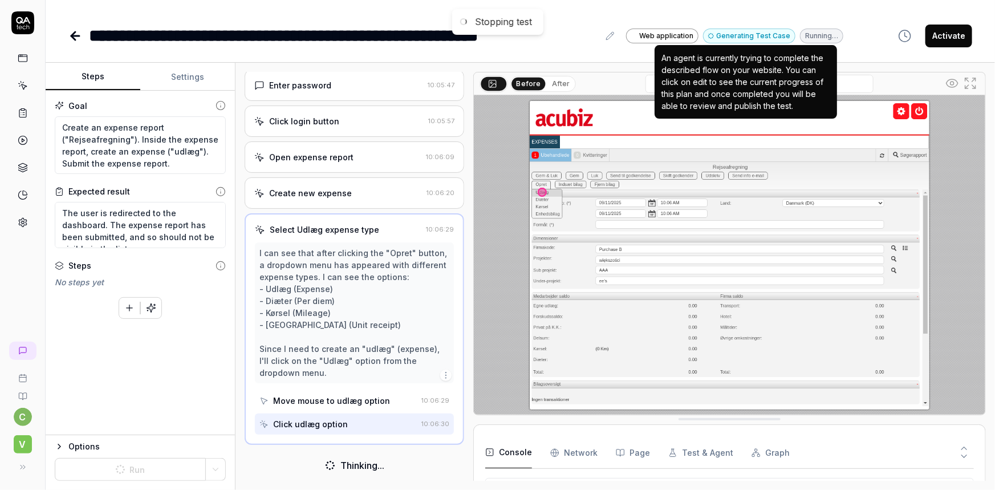
scroll to position [91, 0]
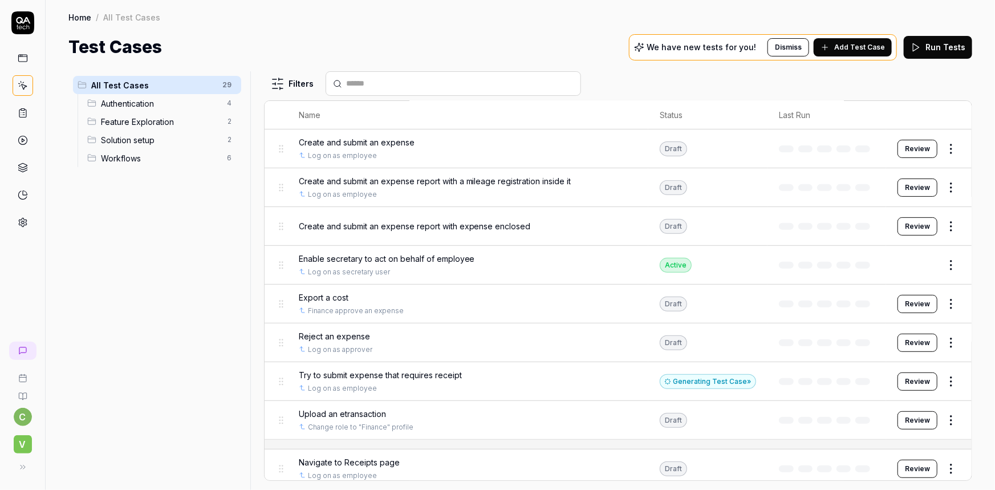
scroll to position [155, 0]
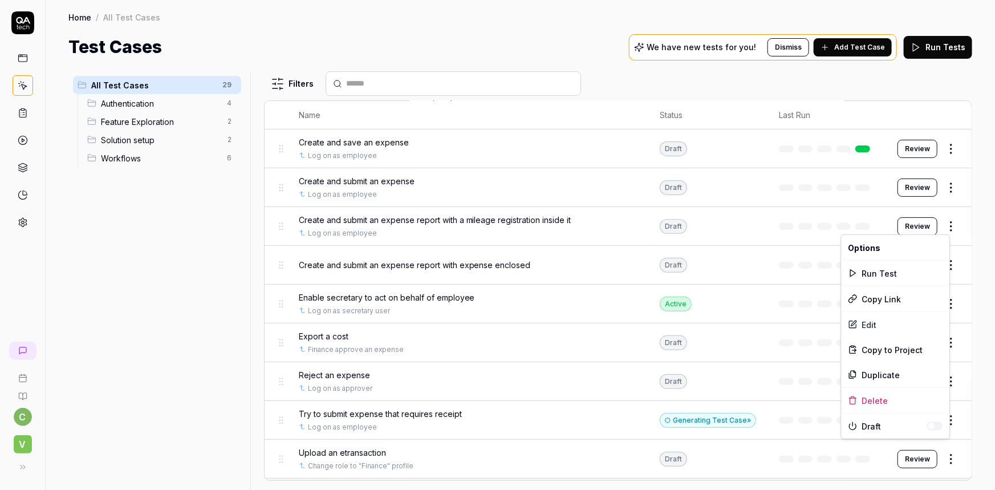
click at [941, 226] on html "c V Home / All Test Cases Home / All Test Cases Test Cases We have new tests fo…" at bounding box center [497, 245] width 995 height 490
click at [144, 251] on html "c V Home / All Test Cases Home / All Test Cases Test Cases We have new tests fo…" at bounding box center [497, 245] width 995 height 490
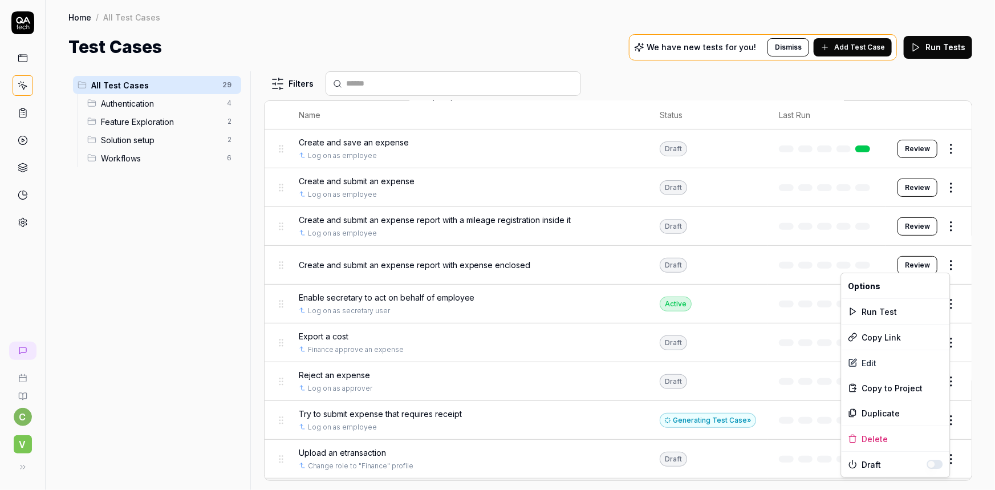
click at [943, 263] on html "c V Home / All Test Cases Home / All Test Cases Test Cases We have new tests fo…" at bounding box center [497, 245] width 995 height 490
click at [864, 440] on div "Delete" at bounding box center [895, 438] width 108 height 25
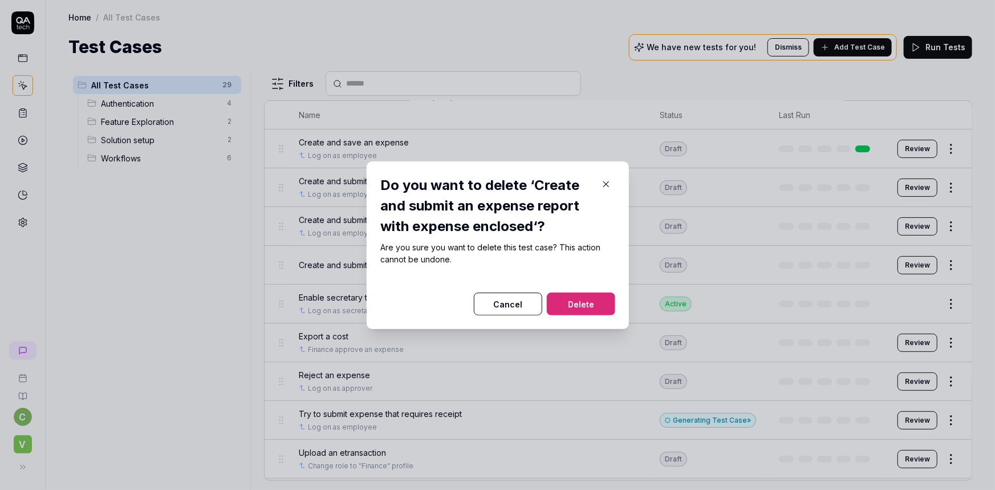
click at [569, 307] on button "Delete" at bounding box center [581, 303] width 68 height 23
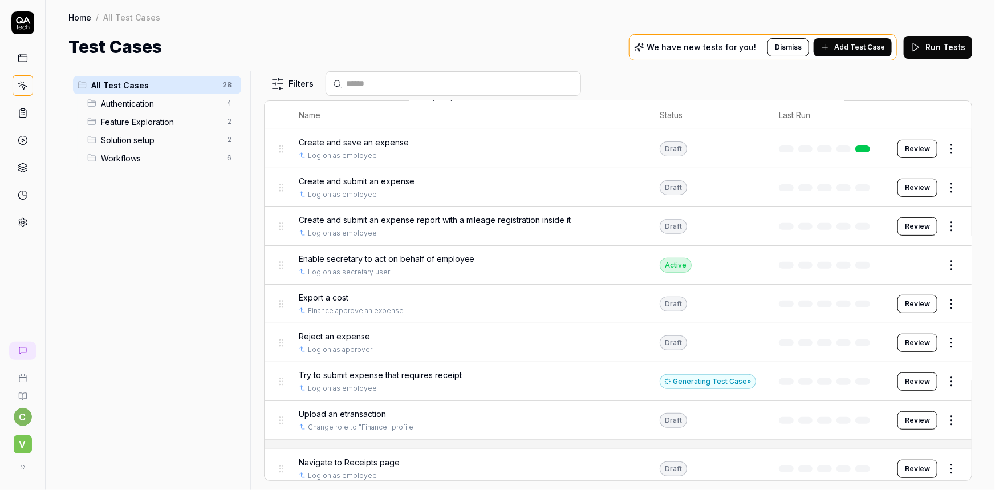
click at [23, 59] on icon at bounding box center [23, 58] width 10 height 10
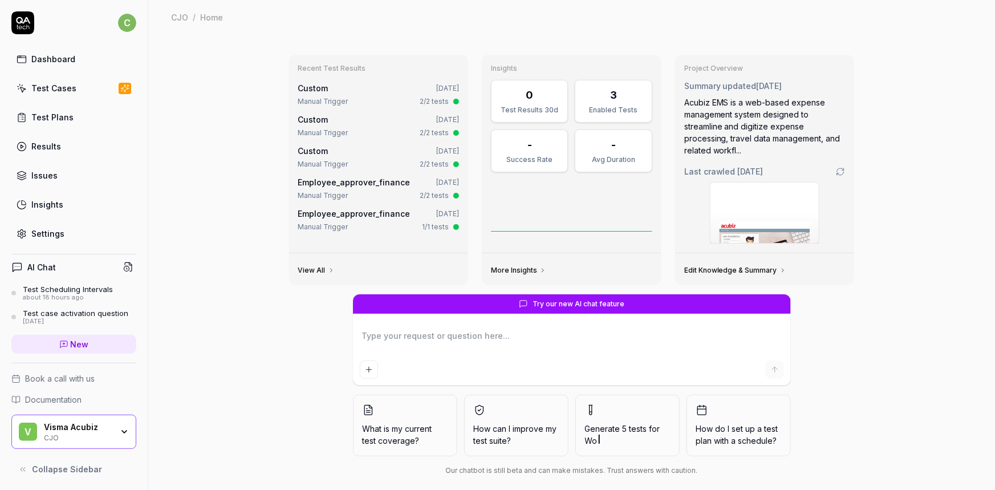
click at [42, 91] on div "Test Cases" at bounding box center [53, 88] width 45 height 12
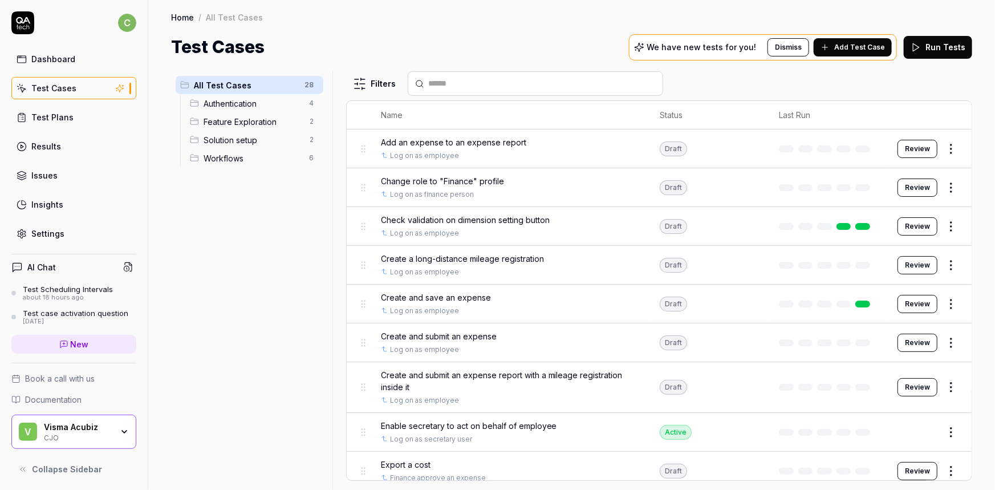
click at [855, 46] on span "Add Test Case" at bounding box center [859, 47] width 51 height 10
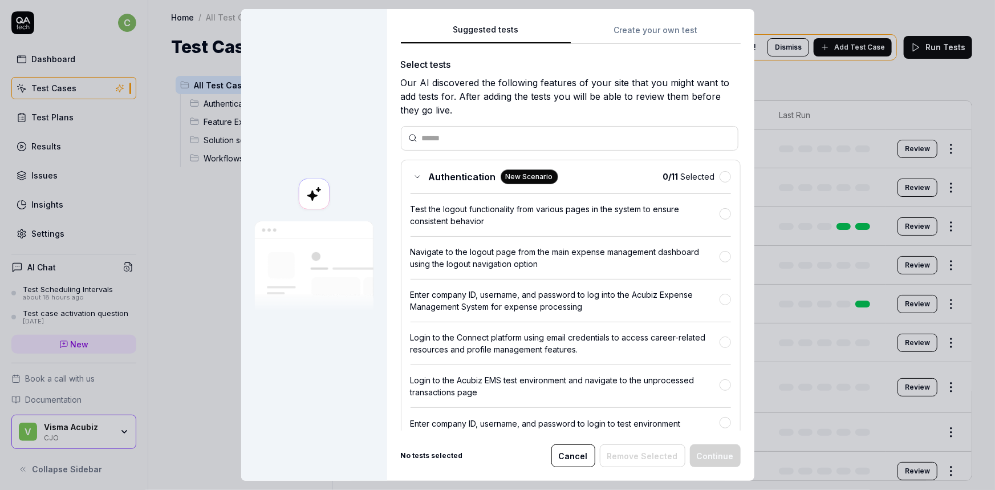
click at [618, 29] on button "Create your own test" at bounding box center [656, 33] width 170 height 21
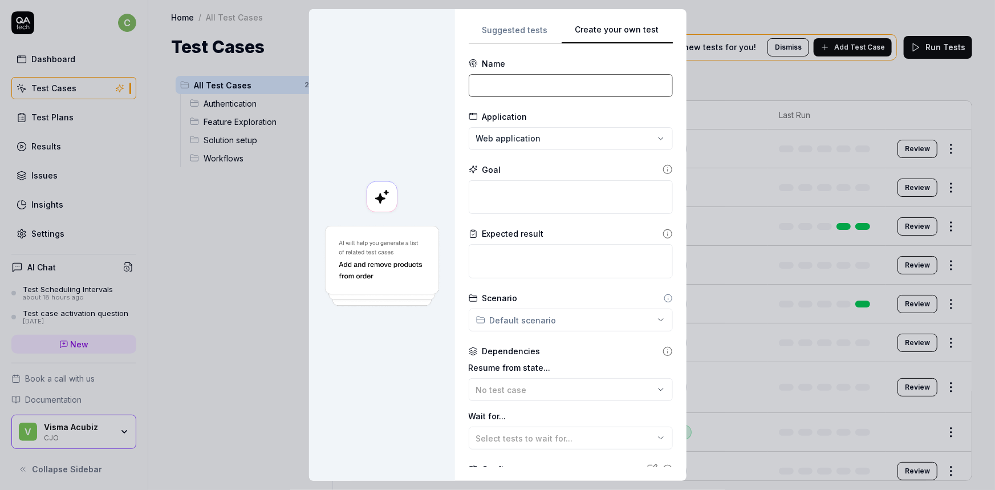
click at [522, 76] on input at bounding box center [571, 85] width 204 height 23
click at [542, 197] on textarea at bounding box center [571, 197] width 204 height 34
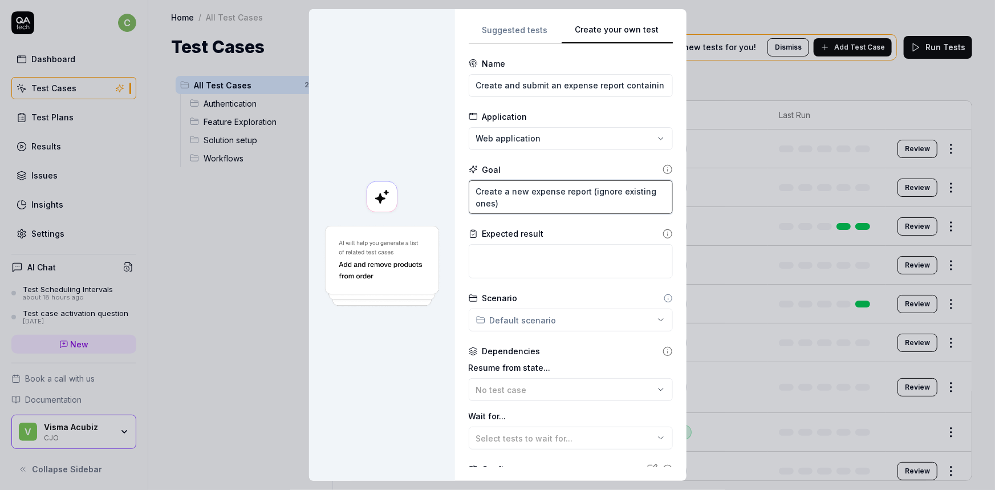
click at [583, 191] on textarea "Create a new expense report (ignore existing ones)" at bounding box center [571, 197] width 204 height 34
click at [628, 203] on textarea "Create a new expense report, a.k.a. "Rejseafregning". Ignore existing ones)" at bounding box center [571, 197] width 204 height 34
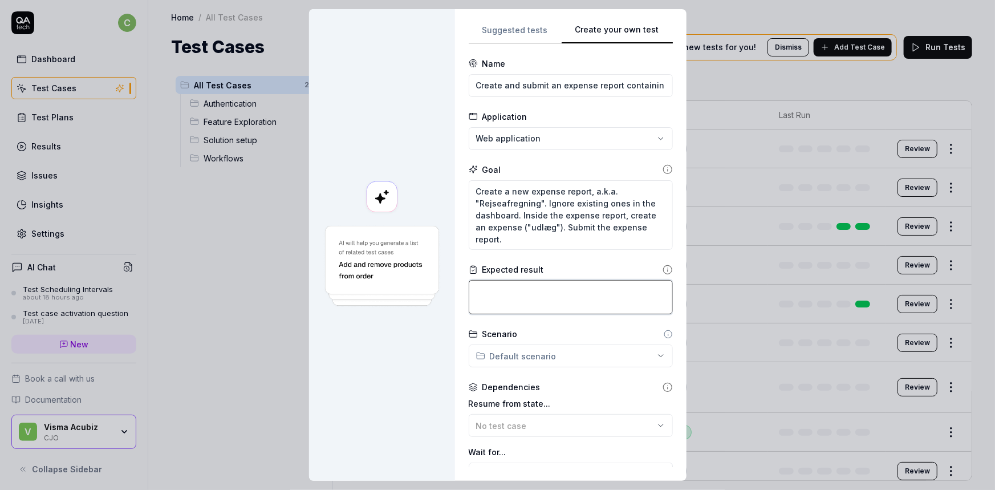
click at [587, 291] on textarea at bounding box center [571, 297] width 204 height 34
click at [536, 305] on textarea "The user isredirected to the dashboard. Confirm that the expense" at bounding box center [571, 297] width 204 height 34
click at [572, 302] on textarea "The user isredirected to the dashboard. Confirm that the expense" at bounding box center [571, 297] width 204 height 34
click at [536, 300] on textarea "The user isredirected to the dashboard. Confirm that the expense report" at bounding box center [571, 297] width 204 height 34
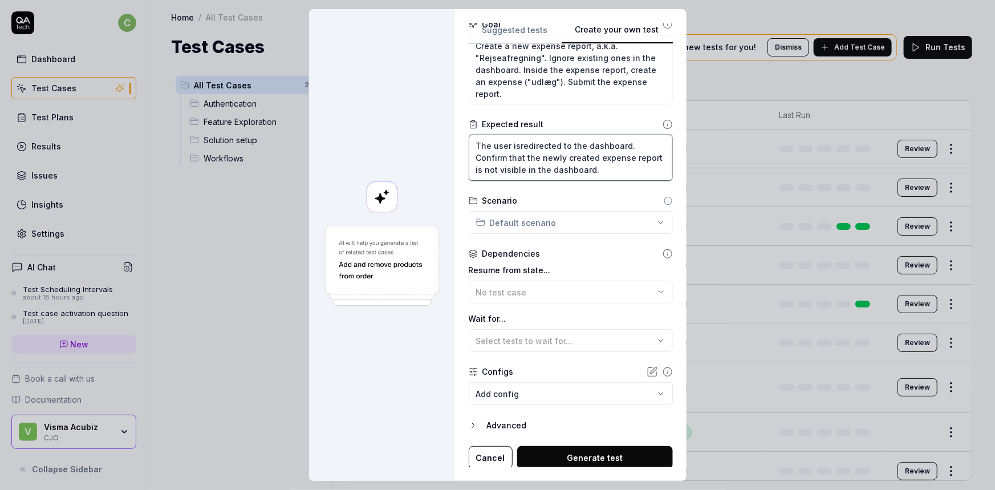
scroll to position [147, 0]
click at [538, 289] on div "No test case" at bounding box center [565, 290] width 178 height 12
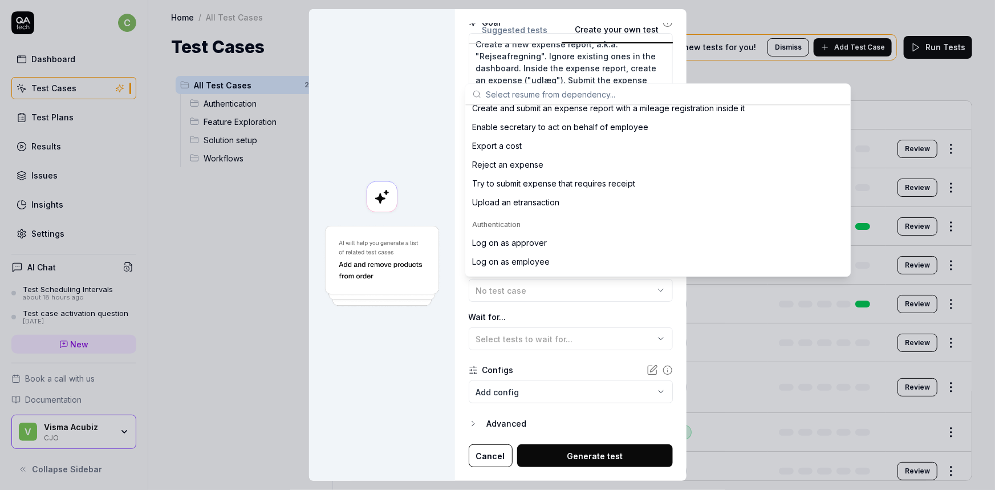
scroll to position [155, 0]
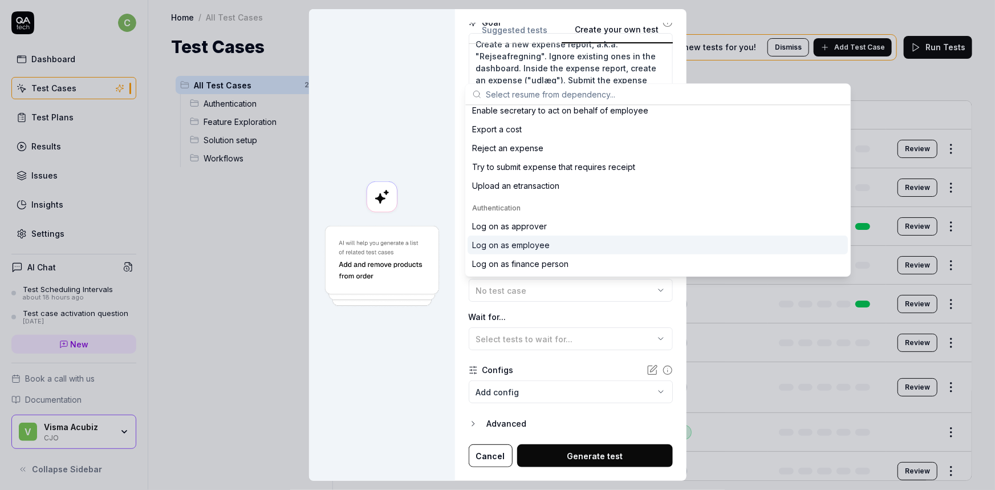
click at [554, 239] on div "Log on as employee" at bounding box center [657, 244] width 380 height 19
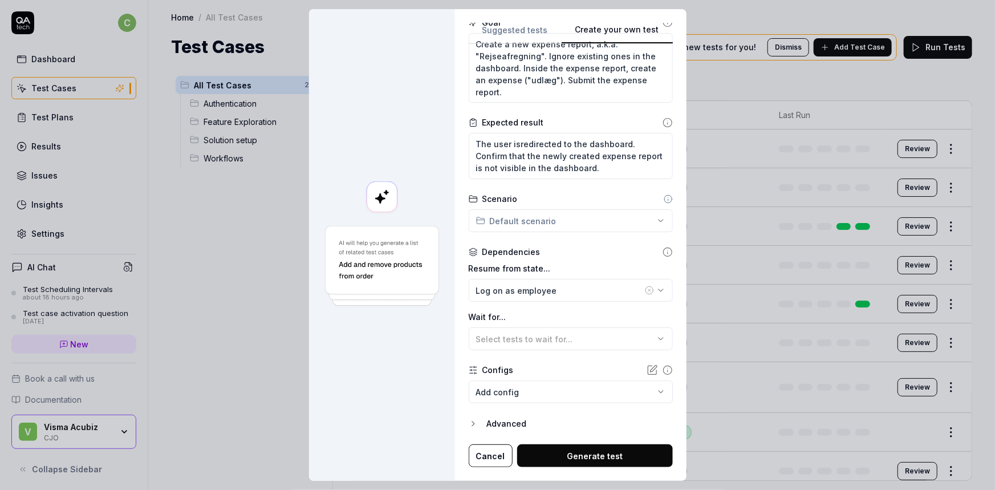
click at [551, 391] on body "c Dashboard Test Cases Test Plans Results Issues Insights Settings AI Chat Test…" at bounding box center [497, 245] width 995 height 490
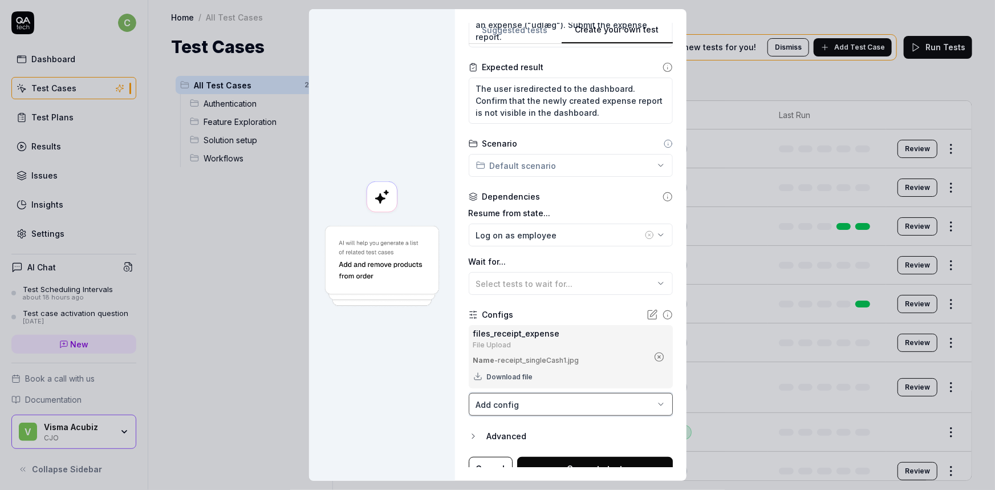
scroll to position [214, 0]
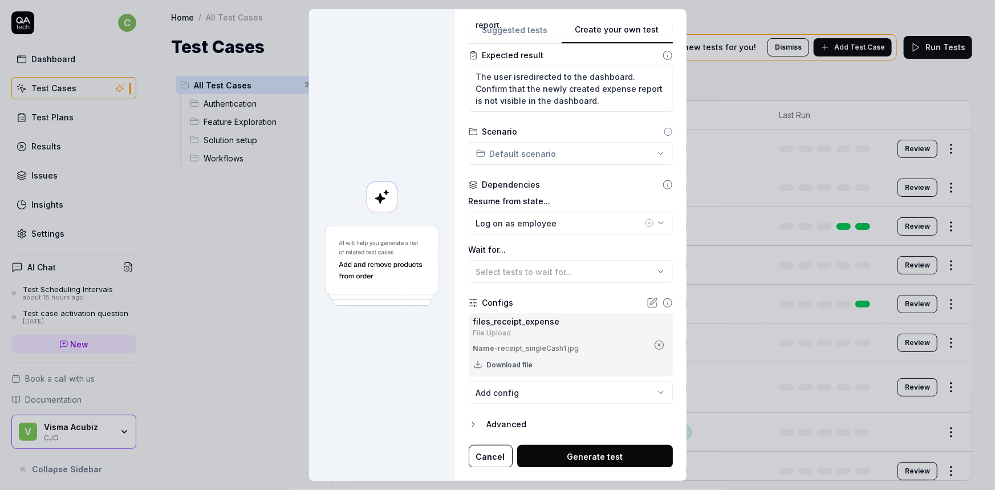
click at [556, 455] on button "Generate test" at bounding box center [595, 456] width 156 height 23
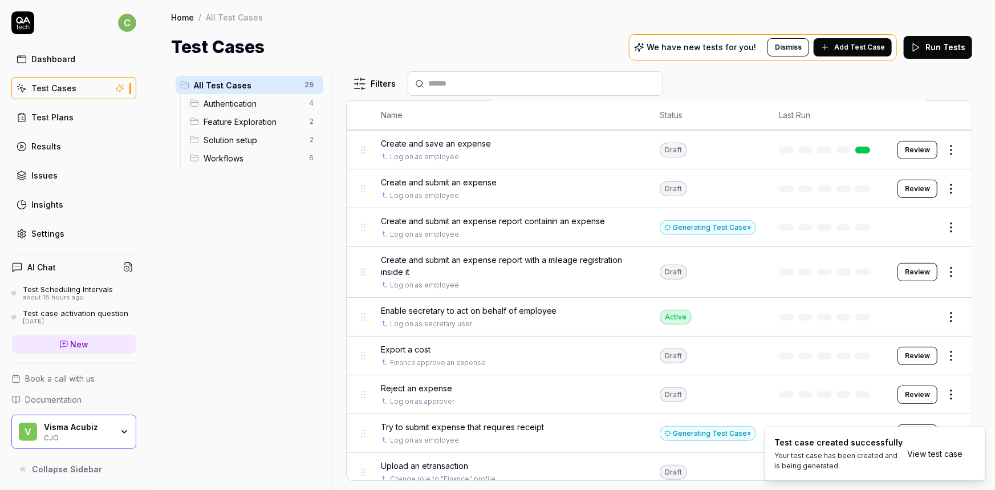
scroll to position [155, 0]
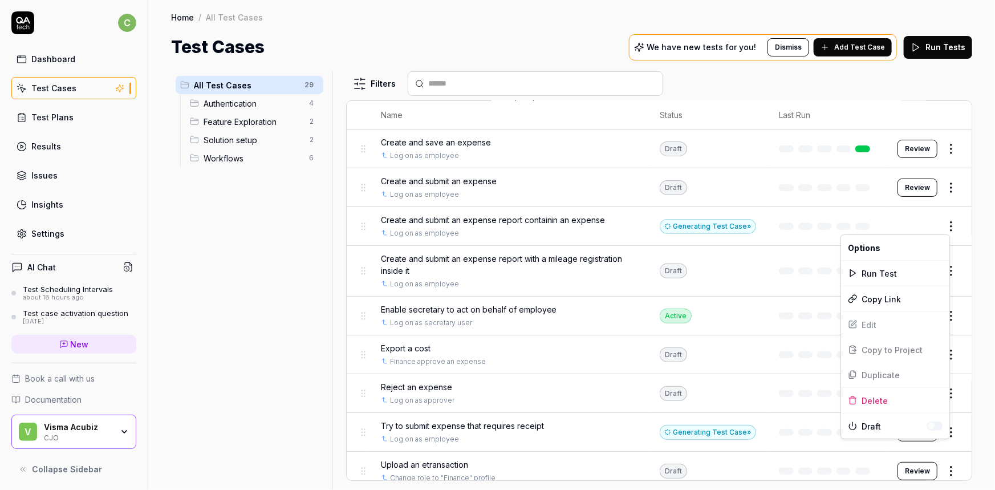
click at [941, 222] on html "c Dashboard Test Cases Test Plans Results Issues Insights Settings AI Chat Test…" at bounding box center [497, 245] width 995 height 490
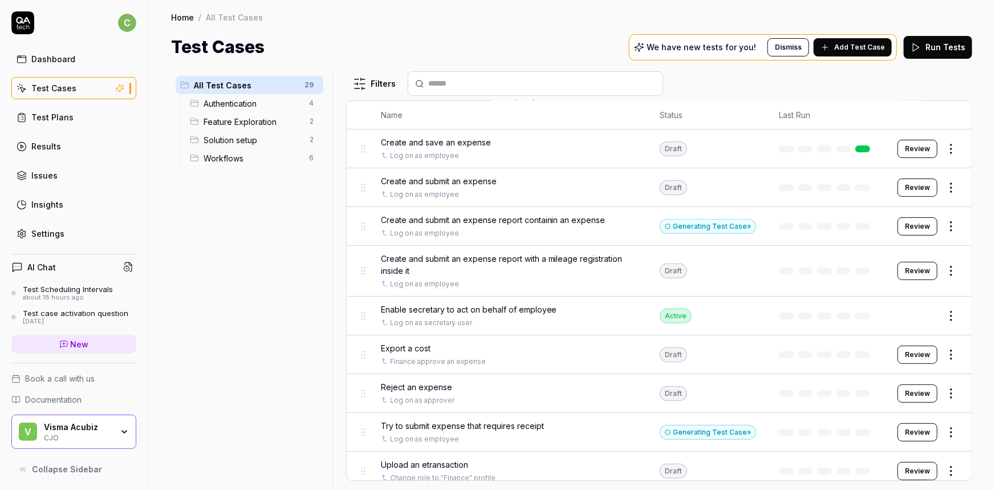
click at [555, 220] on html "c Dashboard Test Cases Test Plans Results Issues Insights Settings AI Chat Test…" at bounding box center [497, 245] width 995 height 490
click at [552, 219] on span "Create and submit an expense report containin an expense" at bounding box center [493, 220] width 225 height 12
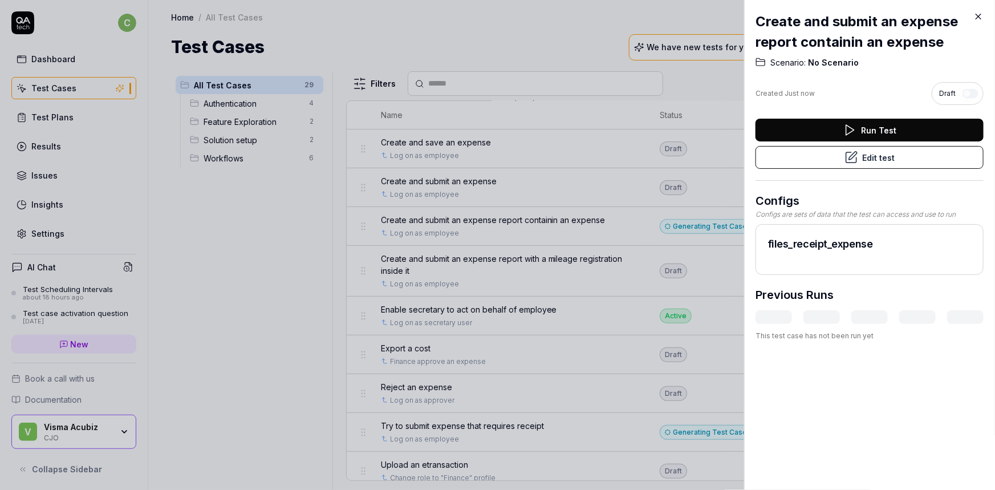
click at [866, 161] on button "Edit test" at bounding box center [869, 157] width 228 height 23
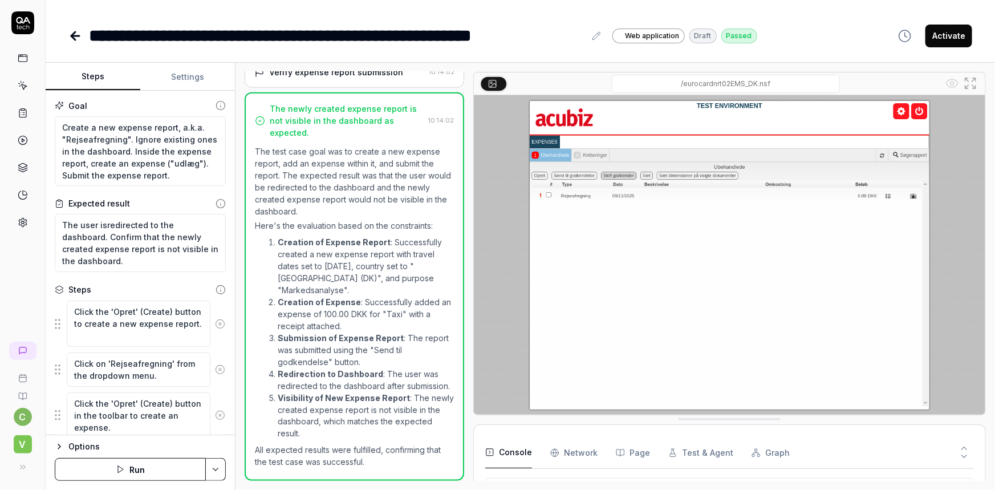
scroll to position [226, 0]
click at [135, 469] on button "Run" at bounding box center [130, 469] width 151 height 23
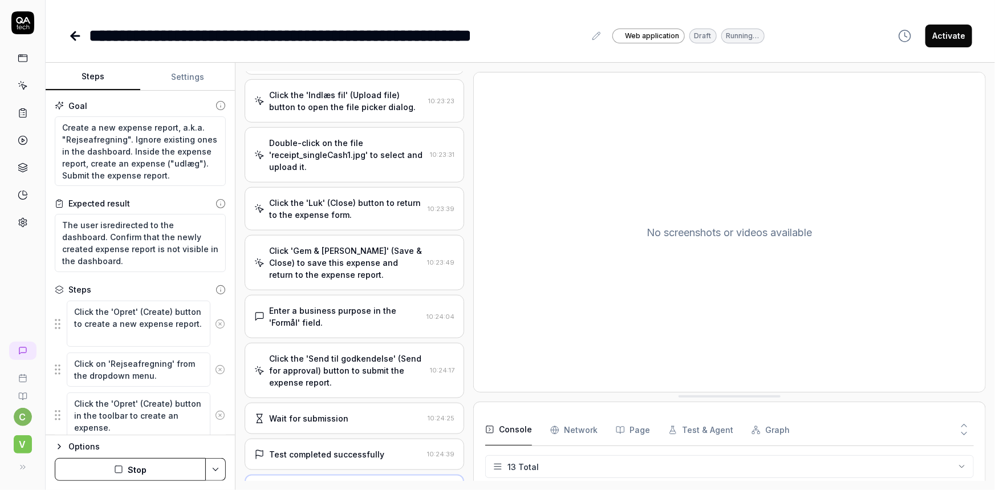
scroll to position [604, 0]
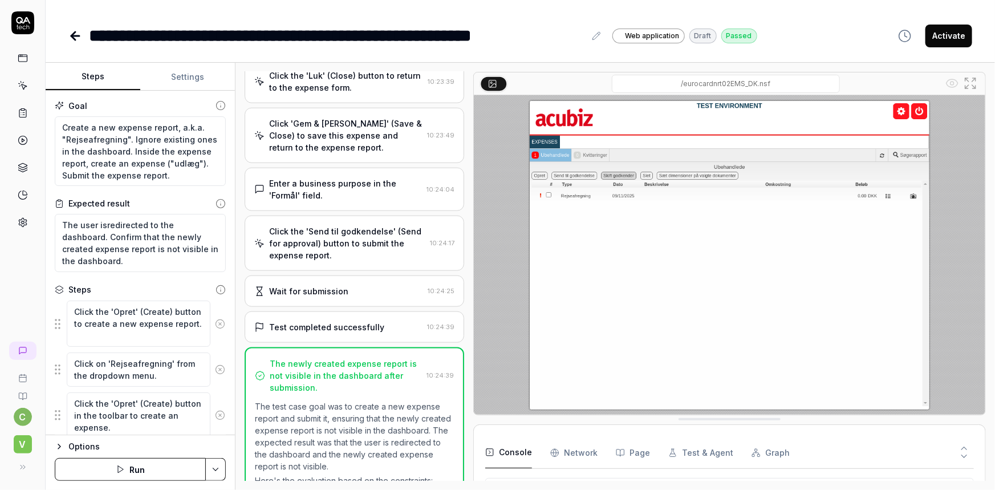
click at [595, 39] on icon at bounding box center [595, 35] width 7 height 7
click at [483, 34] on div "**********" at bounding box center [337, 36] width 496 height 26
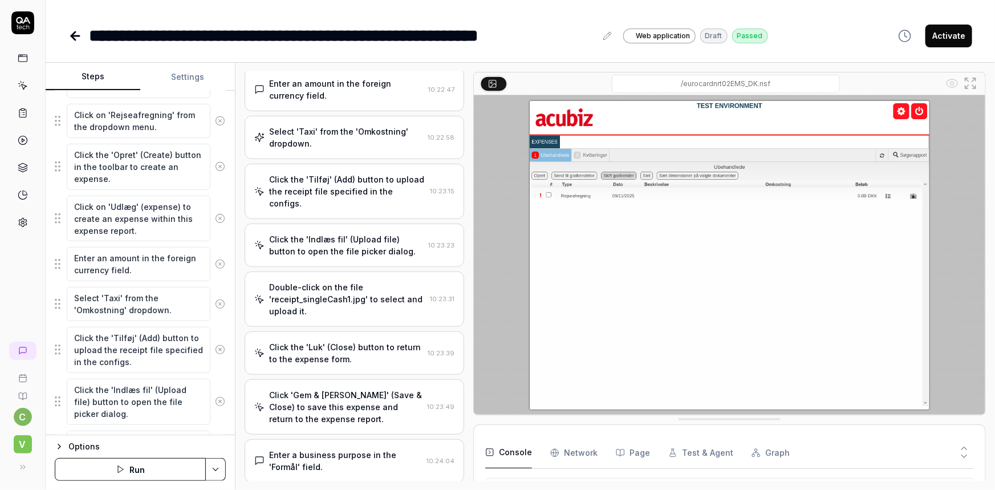
scroll to position [292, 0]
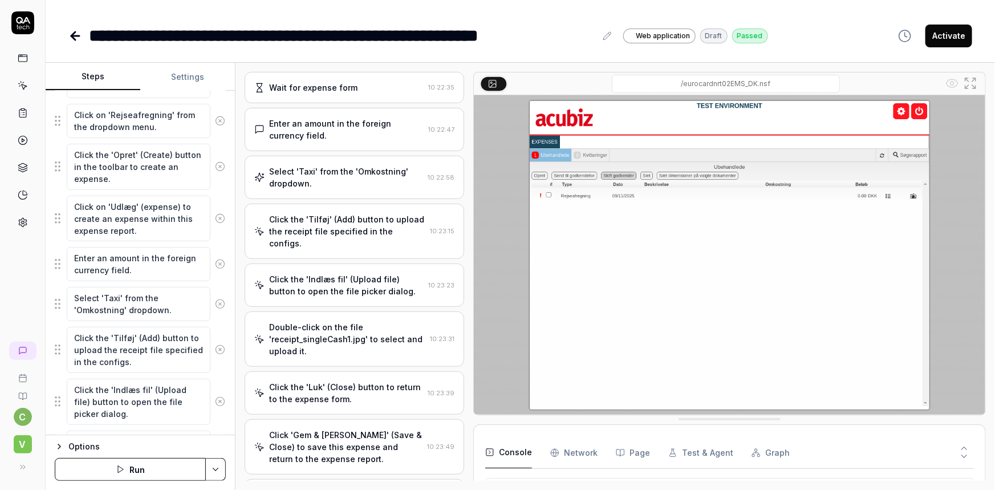
click at [183, 72] on button "Settings" at bounding box center [187, 76] width 95 height 27
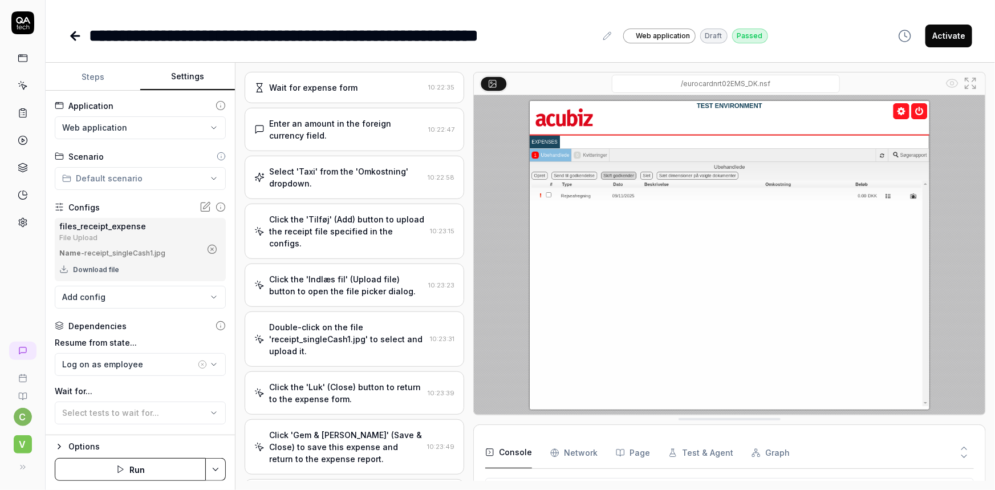
click at [86, 79] on button "Steps" at bounding box center [93, 76] width 95 height 27
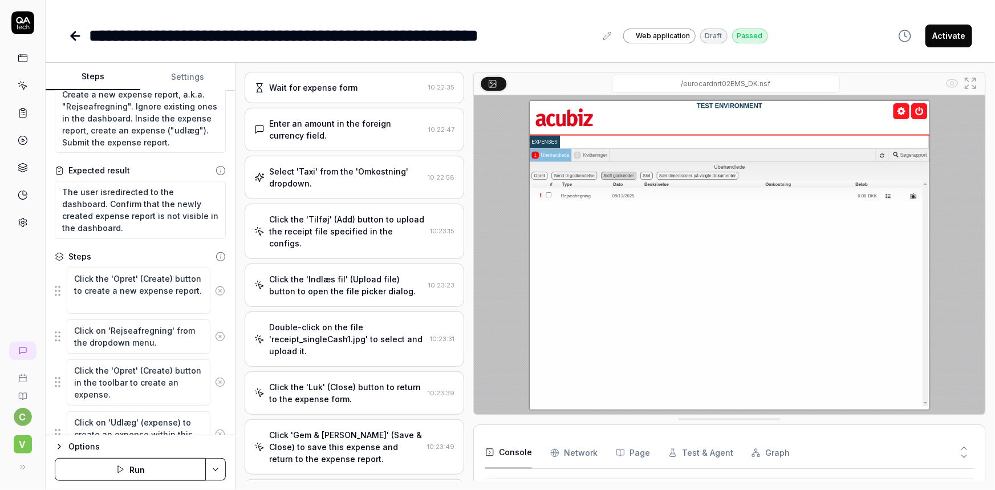
scroll to position [0, 0]
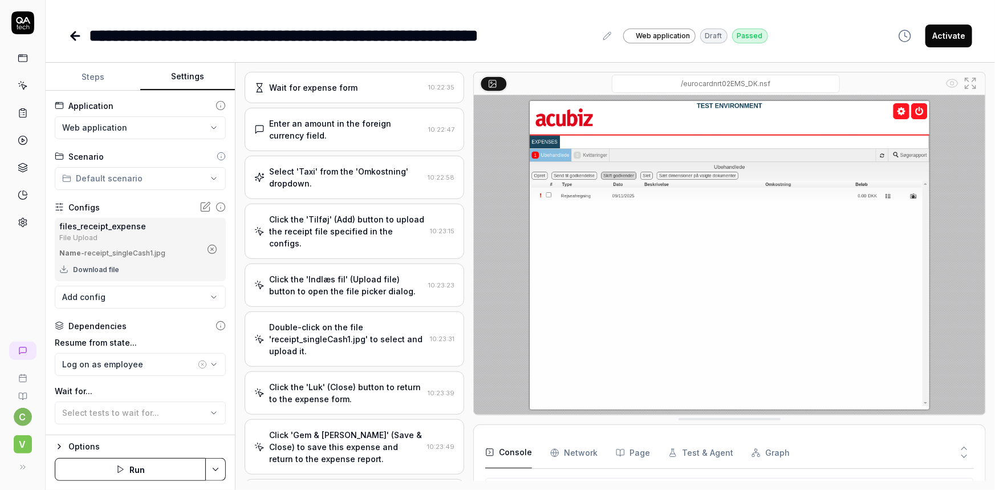
click at [179, 77] on button "Settings" at bounding box center [187, 76] width 95 height 27
click at [87, 80] on button "Steps" at bounding box center [93, 76] width 95 height 27
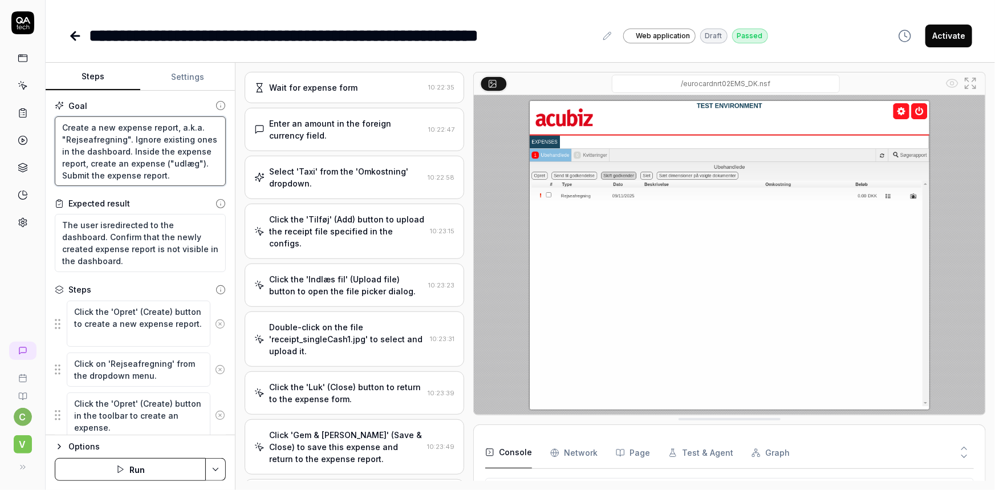
scroll to position [11, 0]
drag, startPoint x: 62, startPoint y: 123, endPoint x: 186, endPoint y: 192, distance: 142.4
click at [186, 192] on div "Goal Create a new expense report, a.k.a. "Rejseafregning". Ignore existing ones…" at bounding box center [140, 263] width 189 height 344
click at [25, 53] on icon at bounding box center [23, 58] width 10 height 10
